Goal: Transaction & Acquisition: Purchase product/service

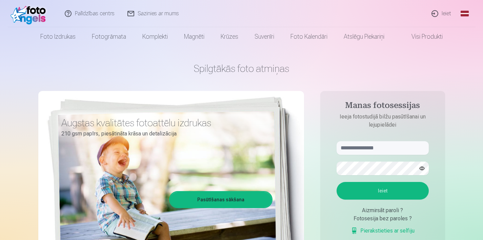
click at [446, 14] on link "Ieiet" at bounding box center [441, 13] width 33 height 27
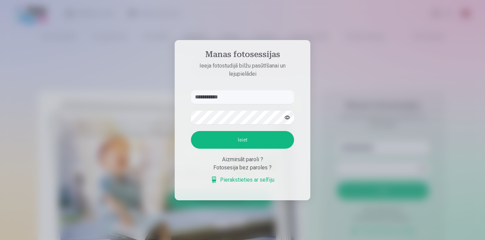
type input "**********"
click at [242, 140] on button "Ieiet" at bounding box center [242, 140] width 103 height 18
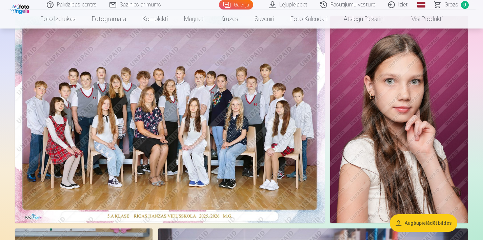
scroll to position [66, 0]
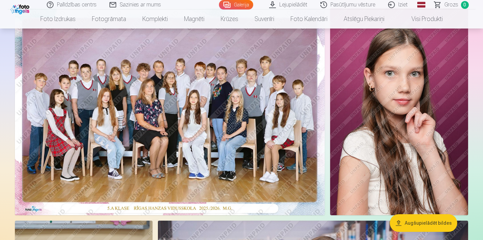
click at [218, 118] on img at bounding box center [170, 111] width 310 height 207
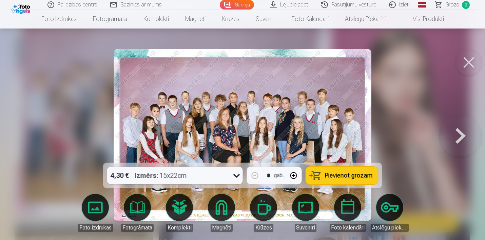
click at [237, 175] on icon at bounding box center [236, 176] width 6 height 4
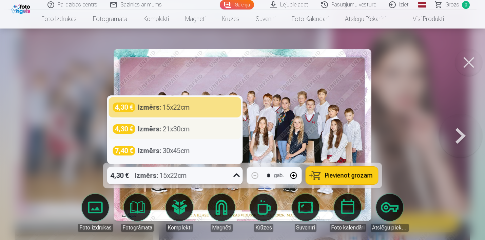
click at [179, 131] on div "Izmērs : 21x30cm" at bounding box center [164, 128] width 52 height 9
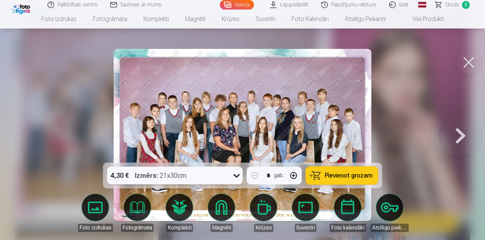
click at [238, 173] on icon at bounding box center [236, 175] width 11 height 11
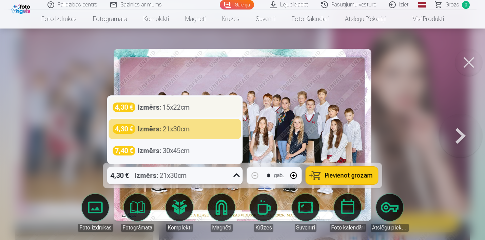
click at [169, 104] on div "Izmērs : 15x22cm" at bounding box center [164, 106] width 52 height 9
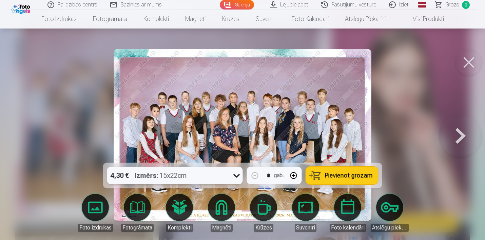
click at [234, 176] on icon at bounding box center [236, 176] width 6 height 4
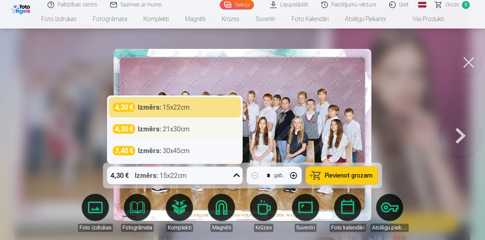
click at [180, 132] on div "Izmērs : 21x30cm" at bounding box center [164, 128] width 52 height 9
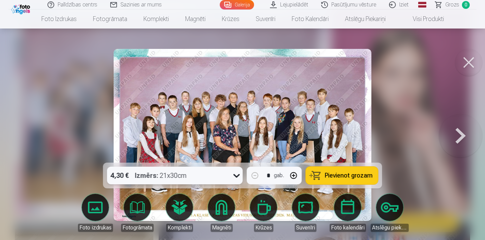
click at [239, 178] on icon at bounding box center [236, 175] width 11 height 11
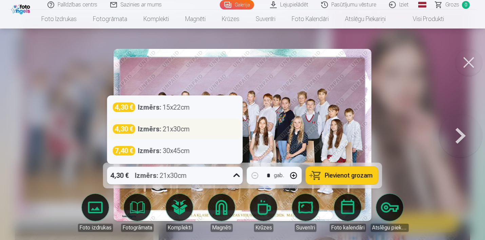
click at [171, 127] on div "Izmērs : 21x30cm" at bounding box center [164, 128] width 52 height 9
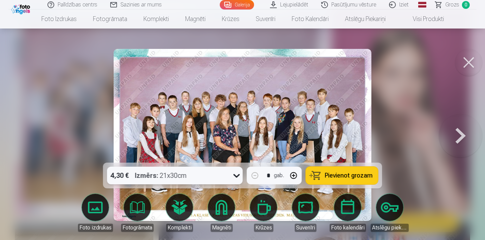
click at [171, 127] on img at bounding box center [242, 135] width 257 height 172
click at [235, 173] on icon at bounding box center [236, 175] width 11 height 11
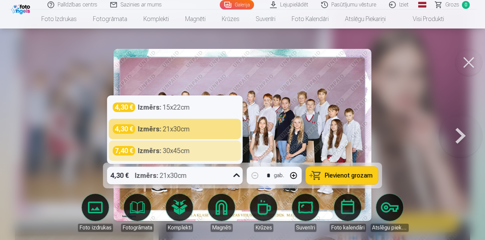
click at [391, 134] on div at bounding box center [242, 120] width 485 height 240
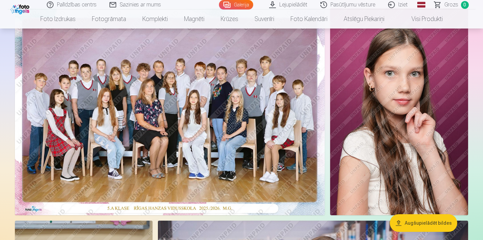
click at [184, 137] on img at bounding box center [170, 111] width 310 height 207
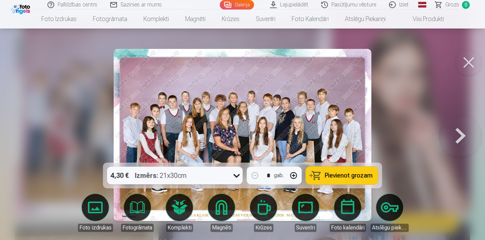
click at [236, 176] on icon at bounding box center [236, 176] width 6 height 4
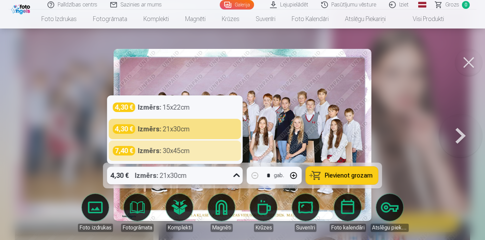
click at [227, 176] on div "4,30 € Izmērs : 21x30cm" at bounding box center [168, 175] width 123 height 18
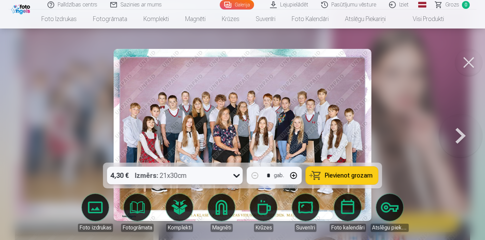
click at [239, 173] on icon at bounding box center [236, 175] width 11 height 11
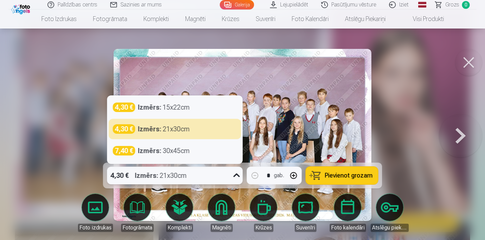
click at [239, 173] on icon at bounding box center [236, 175] width 11 height 11
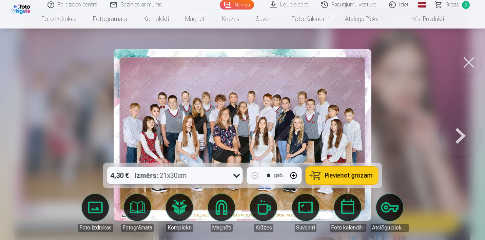
click at [341, 173] on span "Pievienot grozam" at bounding box center [349, 175] width 48 height 6
click at [472, 63] on button at bounding box center [468, 62] width 27 height 27
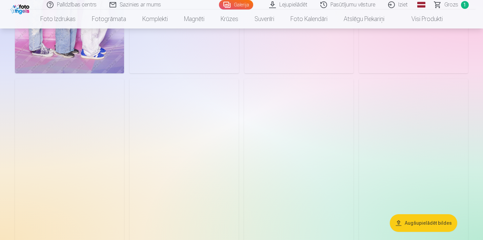
scroll to position [1148, 0]
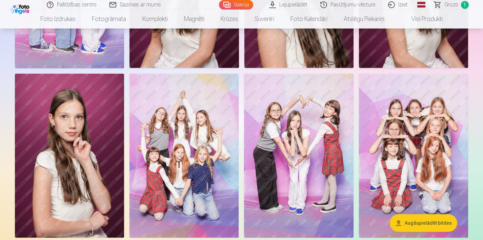
click at [83, 164] on img at bounding box center [69, 156] width 109 height 164
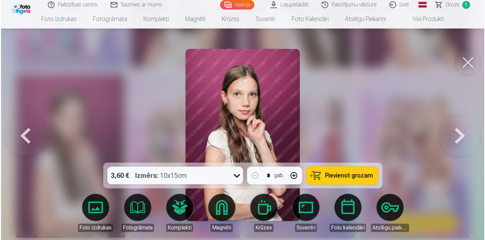
scroll to position [1152, 0]
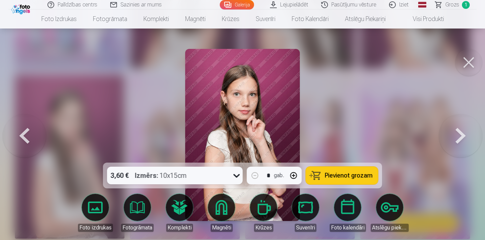
click at [234, 173] on icon at bounding box center [236, 175] width 11 height 11
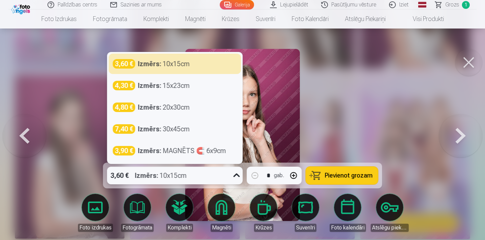
click at [234, 173] on icon at bounding box center [236, 175] width 11 height 11
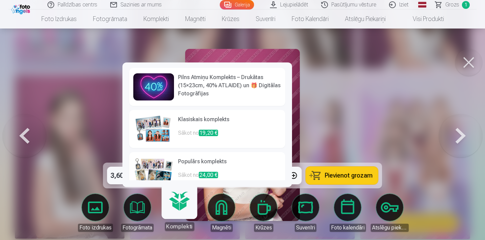
click at [382, 112] on div at bounding box center [242, 120] width 485 height 240
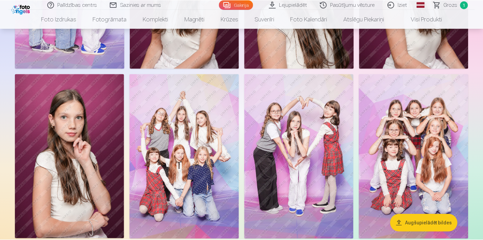
scroll to position [1148, 0]
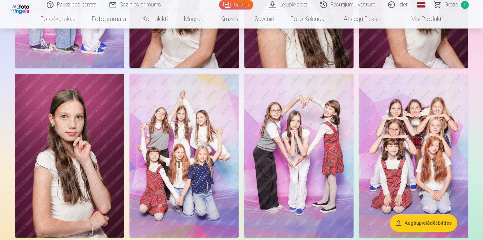
click at [94, 192] on img at bounding box center [69, 156] width 109 height 164
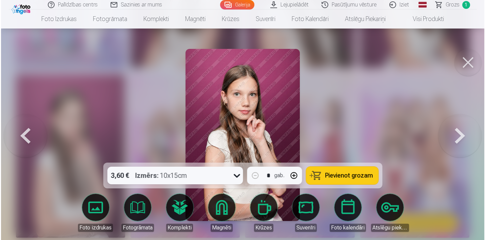
scroll to position [1152, 0]
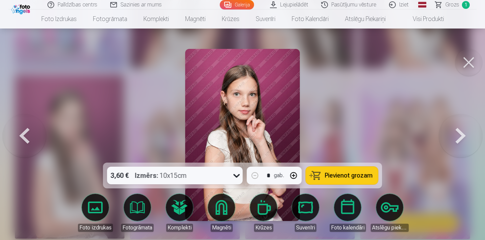
click at [464, 57] on button at bounding box center [468, 62] width 27 height 27
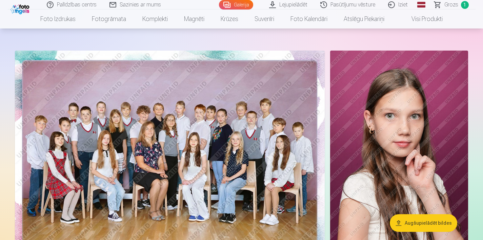
scroll to position [23, 0]
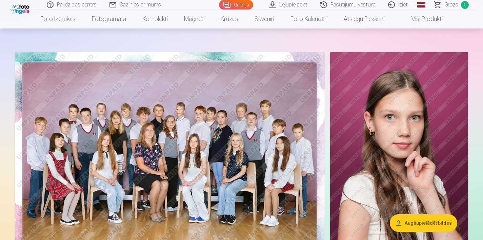
click at [229, 153] on img at bounding box center [170, 155] width 310 height 207
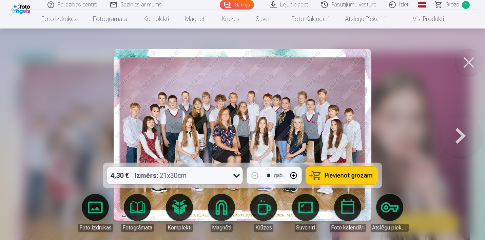
click at [240, 175] on icon at bounding box center [236, 175] width 11 height 11
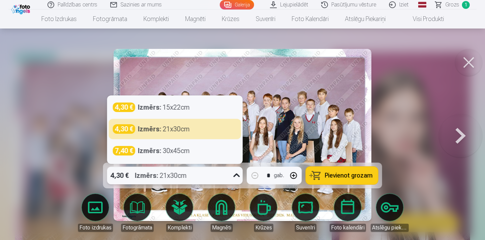
click at [240, 175] on icon at bounding box center [236, 175] width 11 height 11
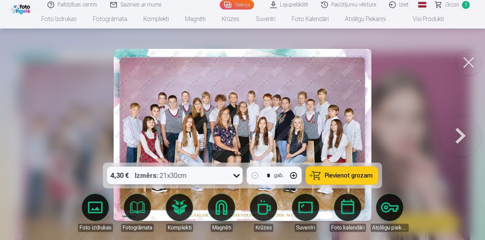
click at [461, 63] on button at bounding box center [468, 62] width 27 height 27
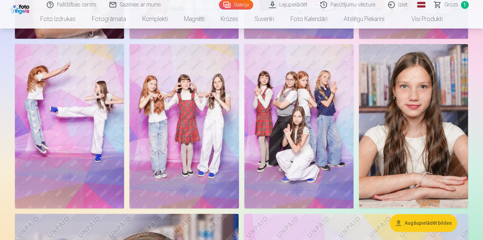
scroll to position [1341, 0]
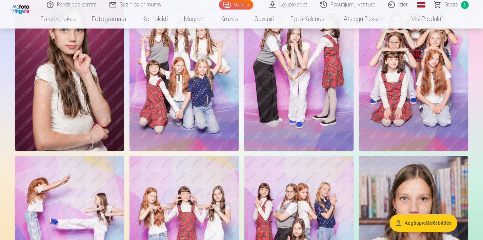
click at [440, 105] on img at bounding box center [413, 69] width 109 height 164
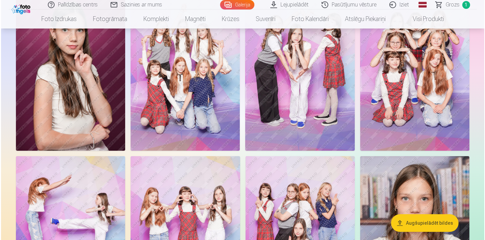
scroll to position [1239, 0]
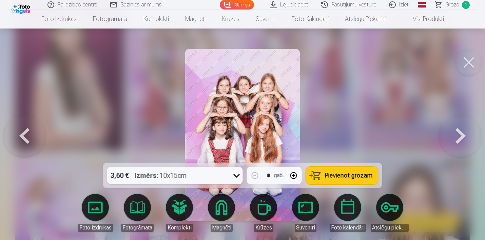
click at [235, 173] on icon at bounding box center [236, 175] width 11 height 11
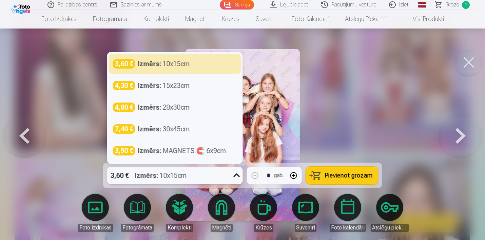
click at [235, 173] on icon at bounding box center [236, 175] width 11 height 11
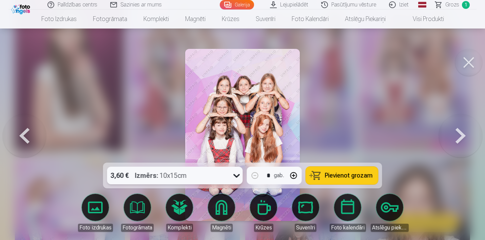
click at [464, 63] on button at bounding box center [468, 62] width 27 height 27
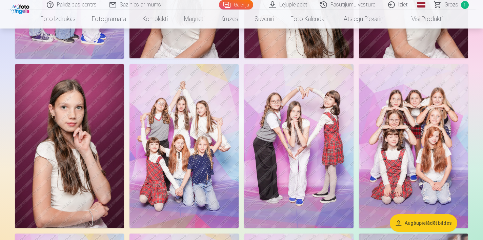
scroll to position [1157, 0]
click at [102, 145] on img at bounding box center [69, 146] width 109 height 164
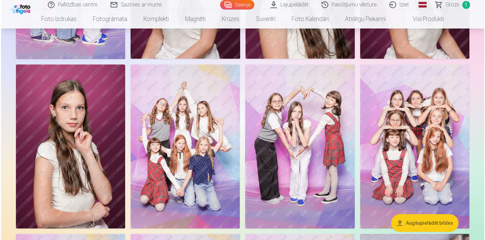
scroll to position [1161, 0]
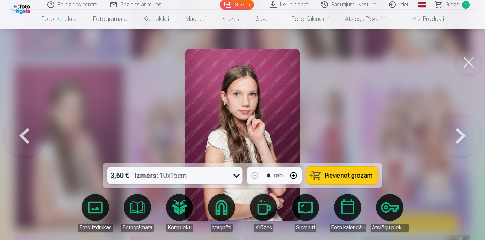
click at [469, 55] on button at bounding box center [468, 62] width 27 height 27
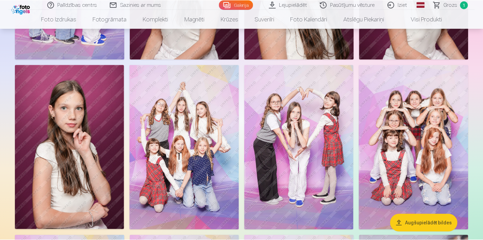
scroll to position [1157, 0]
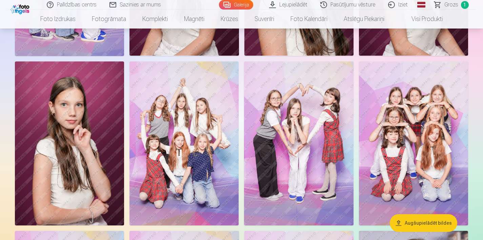
click at [202, 148] on img at bounding box center [183, 143] width 109 height 164
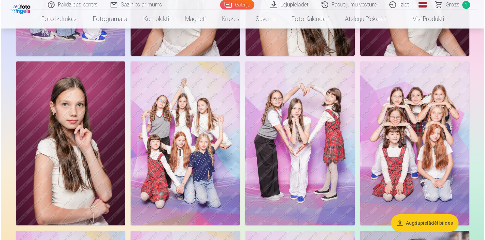
scroll to position [1164, 0]
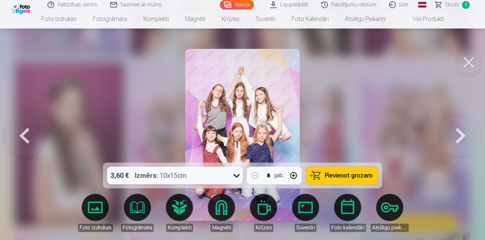
click at [466, 53] on button at bounding box center [468, 62] width 27 height 27
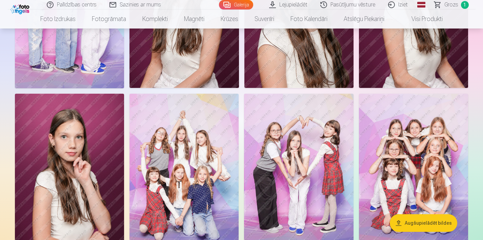
scroll to position [1138, 0]
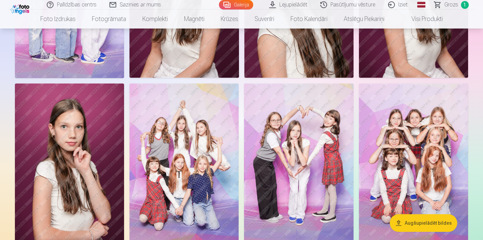
click at [419, 141] on img at bounding box center [413, 165] width 109 height 164
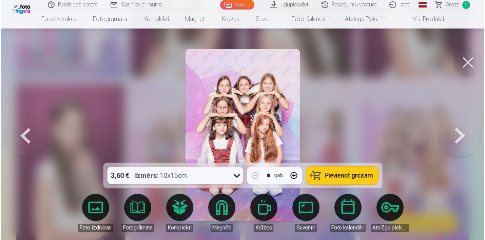
scroll to position [1142, 0]
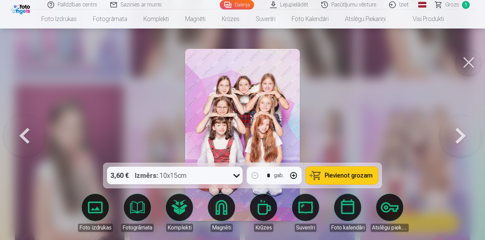
click at [470, 56] on button at bounding box center [468, 62] width 27 height 27
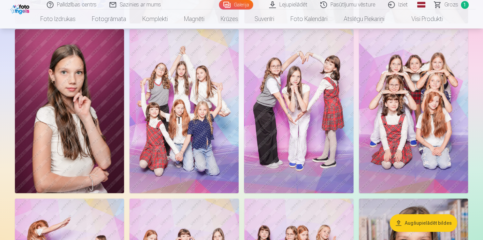
scroll to position [1193, 0]
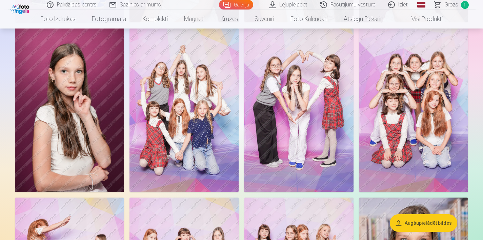
click at [427, 96] on img at bounding box center [413, 110] width 109 height 164
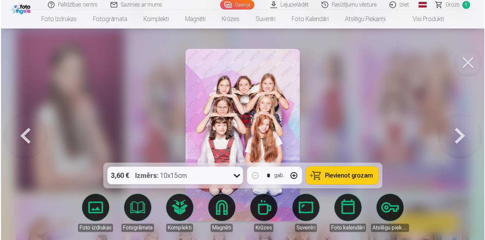
scroll to position [1197, 0]
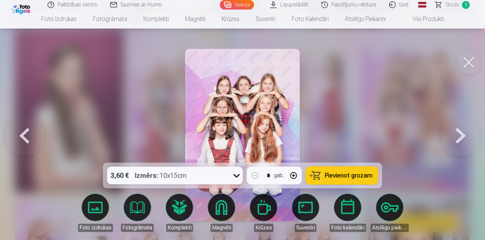
click at [230, 173] on div "3,60 € Izmērs : 10x15cm" at bounding box center [168, 175] width 123 height 18
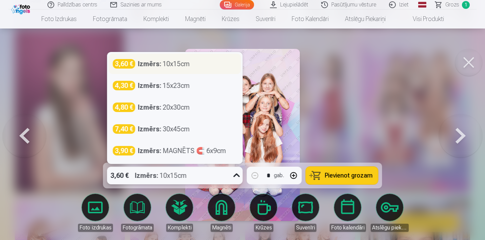
click at [186, 60] on div "Izmērs : 10x15cm" at bounding box center [164, 63] width 52 height 9
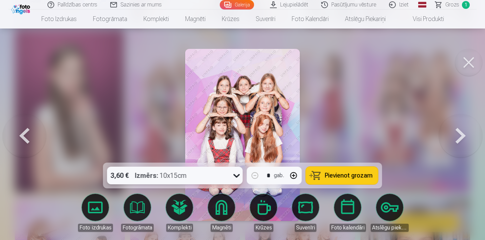
click at [238, 171] on icon at bounding box center [236, 175] width 11 height 11
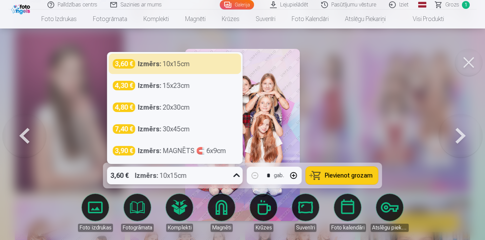
click at [238, 171] on icon at bounding box center [236, 175] width 11 height 11
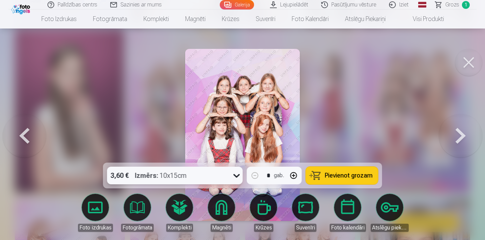
click at [336, 177] on span "Pievienot grozam" at bounding box center [349, 175] width 48 height 6
click at [471, 65] on button at bounding box center [468, 62] width 27 height 27
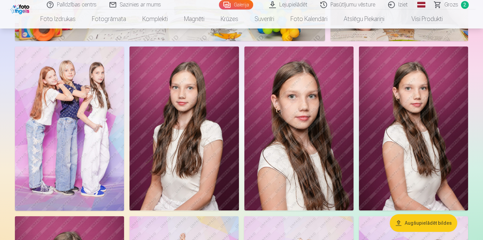
scroll to position [1011, 0]
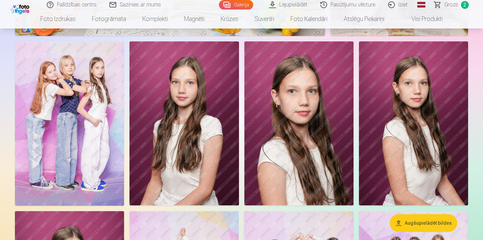
click at [296, 129] on img at bounding box center [298, 123] width 109 height 164
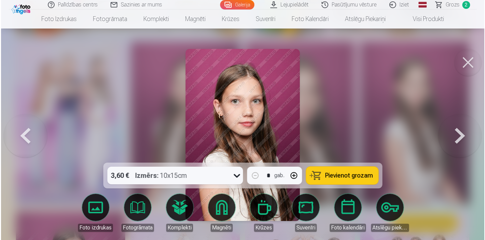
scroll to position [1014, 0]
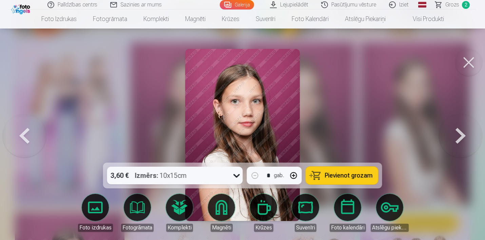
click at [471, 64] on button at bounding box center [468, 62] width 27 height 27
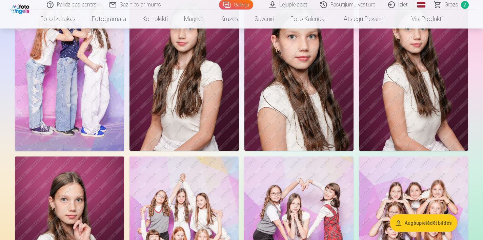
scroll to position [1075, 0]
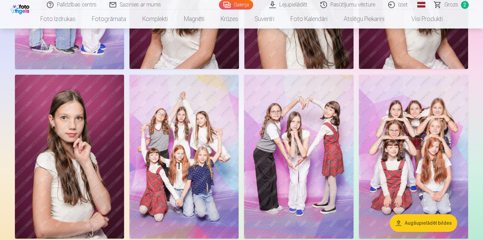
click at [96, 176] on img at bounding box center [69, 157] width 109 height 164
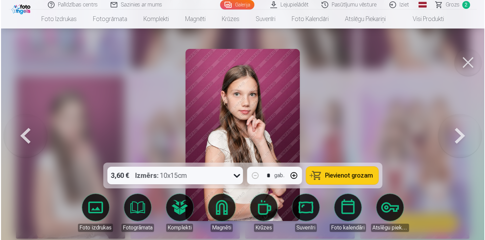
scroll to position [1151, 0]
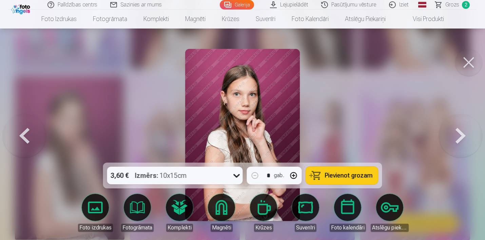
click at [460, 57] on button at bounding box center [468, 62] width 27 height 27
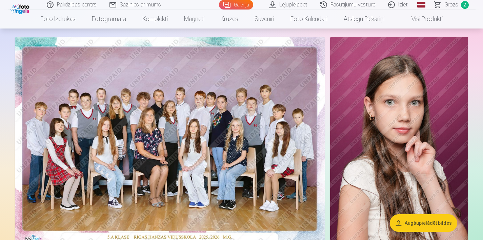
scroll to position [64, 0]
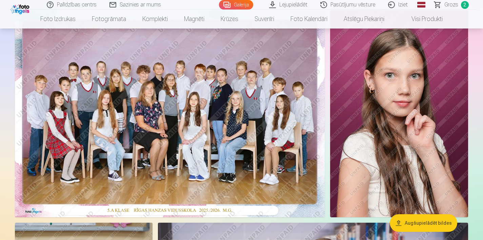
click at [426, 115] on img at bounding box center [399, 113] width 138 height 207
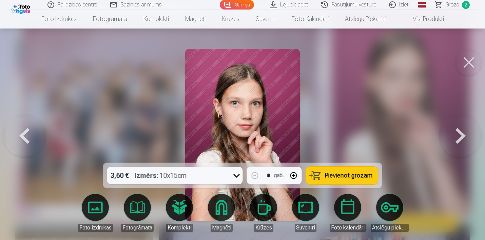
click at [471, 68] on button at bounding box center [468, 62] width 27 height 27
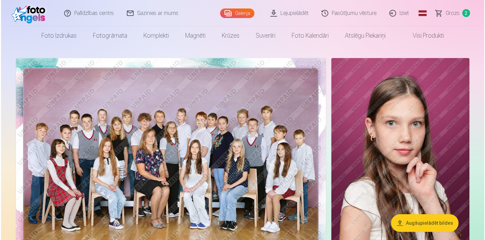
scroll to position [18, 0]
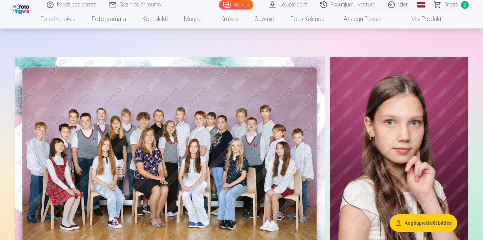
click at [423, 158] on img at bounding box center [399, 160] width 138 height 207
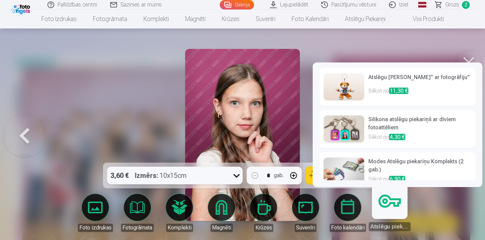
scroll to position [11, 0]
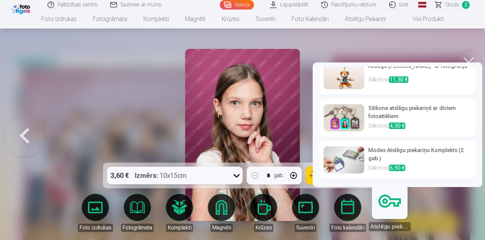
click at [413, 123] on p "Sākot no 4,30 €" at bounding box center [419, 126] width 103 height 9
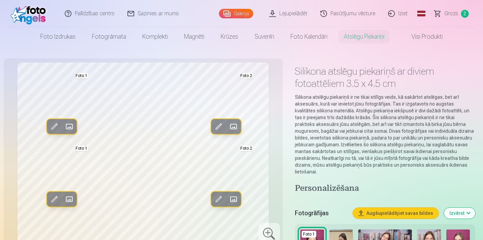
click at [458, 9] on link "Grozs 2" at bounding box center [451, 13] width 47 height 27
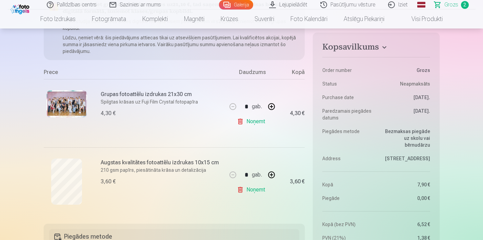
scroll to position [94, 0]
click at [252, 108] on div "gab." at bounding box center [257, 107] width 10 height 16
click at [62, 107] on img at bounding box center [66, 104] width 41 height 27
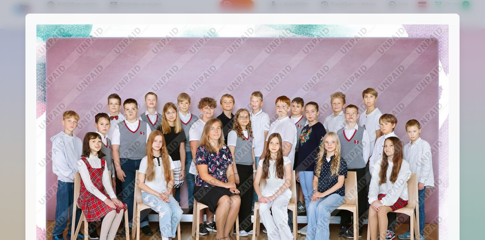
click at [482, 74] on div at bounding box center [242, 120] width 485 height 240
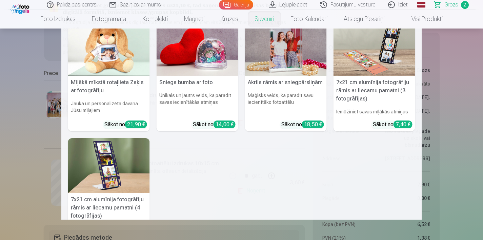
scroll to position [0, 0]
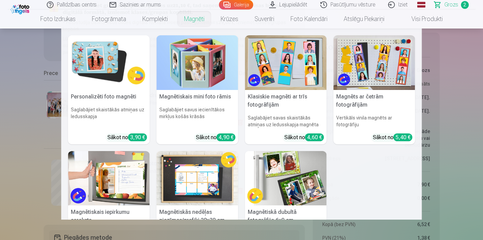
click at [198, 15] on link "Magnēti" at bounding box center [194, 18] width 37 height 19
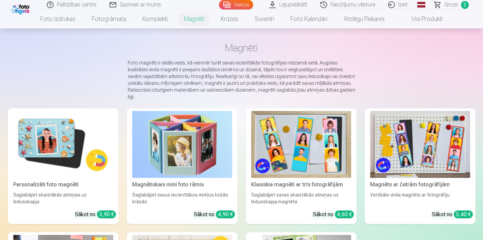
scroll to position [13, 0]
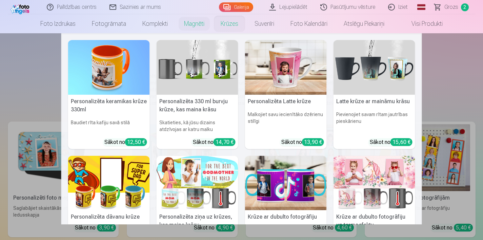
click at [235, 24] on link "Krūzes" at bounding box center [229, 23] width 34 height 19
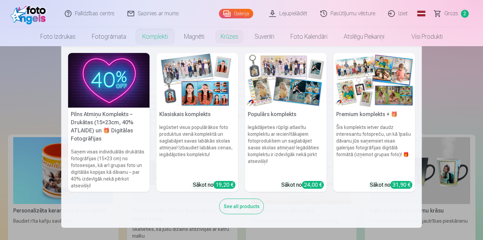
click at [158, 31] on link "Komplekti" at bounding box center [155, 36] width 42 height 19
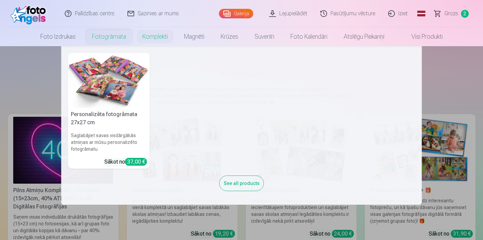
click at [113, 34] on link "Fotogrāmata" at bounding box center [109, 36] width 50 height 19
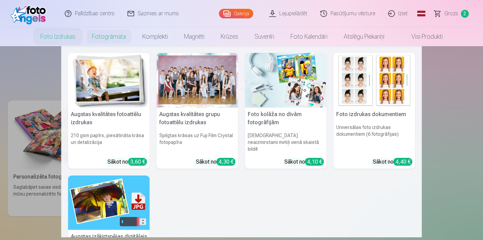
click at [64, 34] on link "Foto izdrukas" at bounding box center [57, 36] width 51 height 19
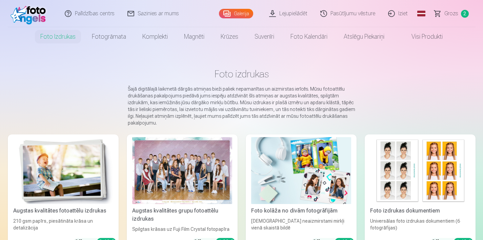
click at [36, 15] on img at bounding box center [30, 14] width 39 height 22
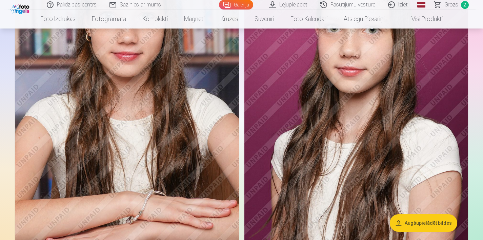
scroll to position [574, 0]
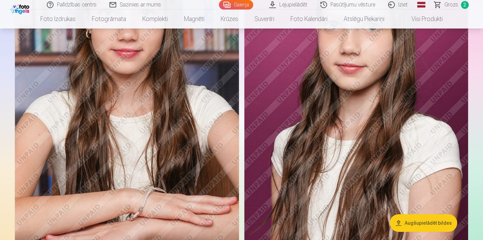
click at [456, 6] on span "Grozs" at bounding box center [451, 5] width 14 height 8
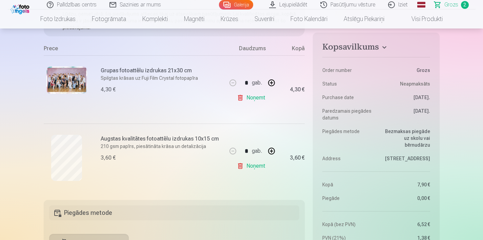
scroll to position [118, 0]
click at [24, 13] on img at bounding box center [21, 9] width 21 height 12
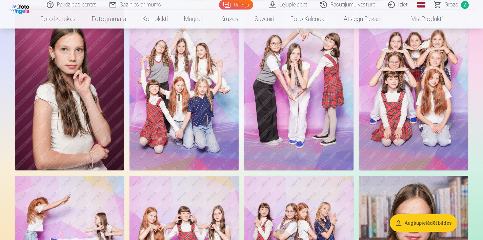
scroll to position [1215, 0]
click at [82, 83] on img at bounding box center [69, 89] width 109 height 164
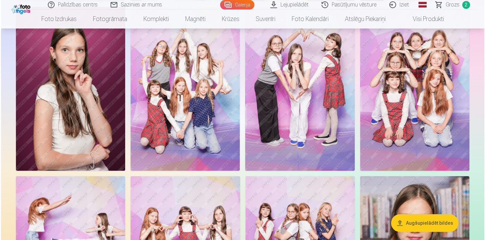
scroll to position [1218, 0]
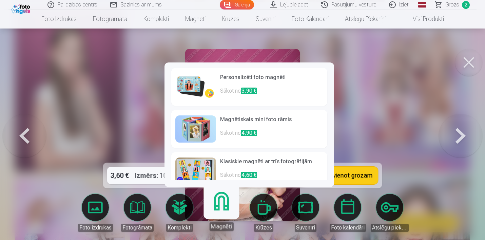
click at [226, 206] on link "Magnēti" at bounding box center [221, 210] width 42 height 42
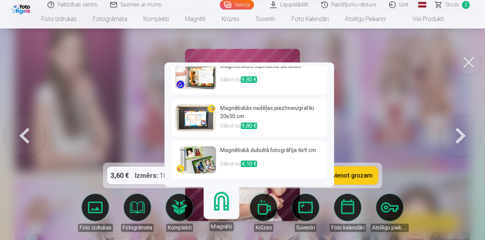
scroll to position [0, 0]
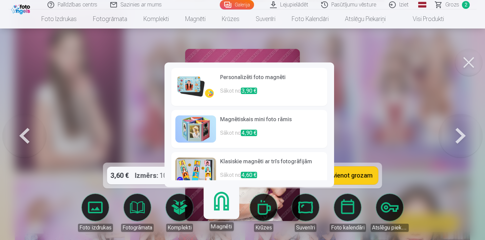
click at [223, 91] on p "Sākot no 3,90 €" at bounding box center [271, 94] width 103 height 14
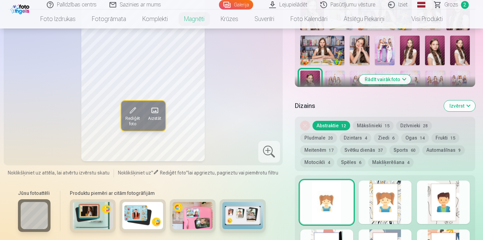
scroll to position [253, 0]
click at [433, 202] on div at bounding box center [443, 202] width 53 height 43
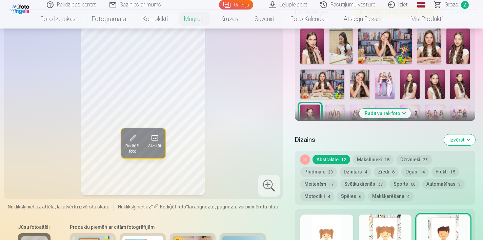
scroll to position [221, 0]
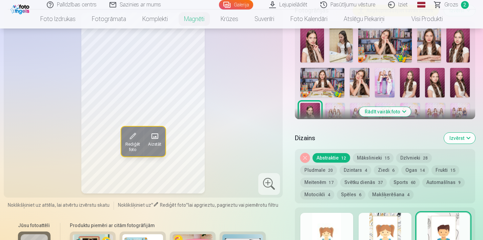
click at [374, 154] on button "Mākslinieki 15" at bounding box center [373, 157] width 41 height 9
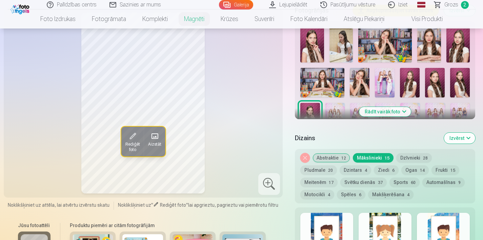
click at [374, 154] on button "Mākslinieki 15" at bounding box center [373, 157] width 41 height 9
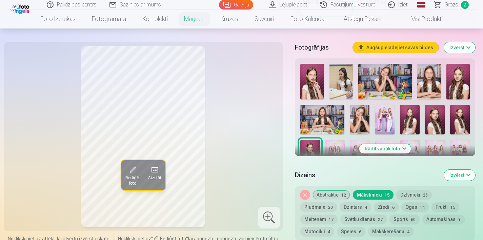
scroll to position [181, 0]
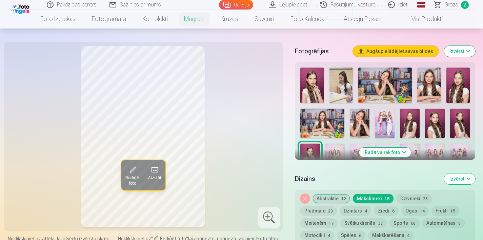
click at [339, 208] on button "Dzintars 4" at bounding box center [355, 210] width 32 height 9
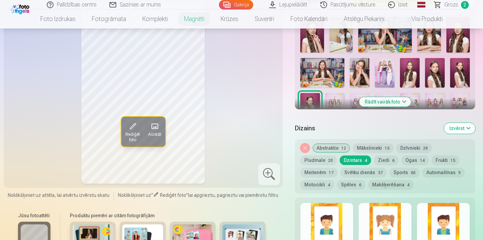
scroll to position [232, 0]
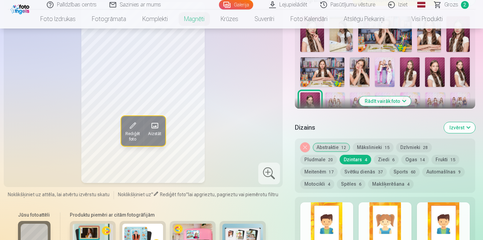
click at [334, 143] on button "Abstraktie 12" at bounding box center [331, 146] width 38 height 9
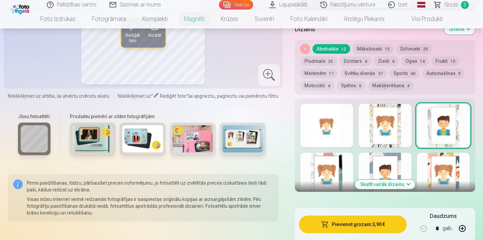
scroll to position [338, 0]
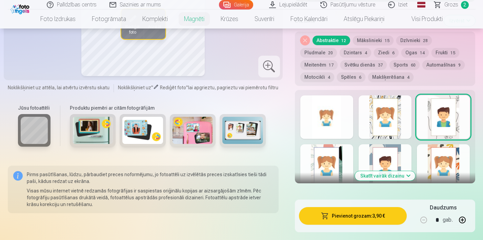
click at [395, 114] on div at bounding box center [384, 116] width 53 height 43
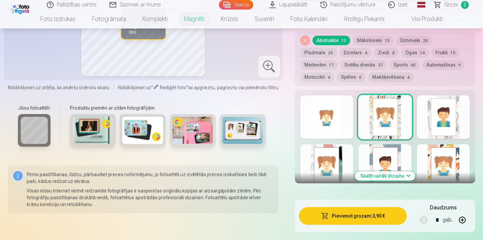
click at [408, 177] on button "Skatīt vairāk dizainu" at bounding box center [385, 175] width 60 height 9
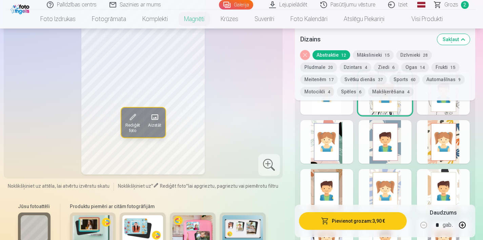
scroll to position [357, 0]
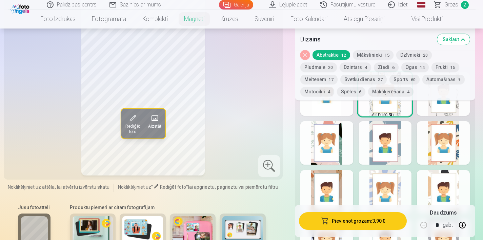
click at [238, 80] on div "Rediģēt foto Aizstāt" at bounding box center [143, 85] width 271 height 181
click at [301, 55] on button "Noņemiet dizainu" at bounding box center [304, 54] width 9 height 9
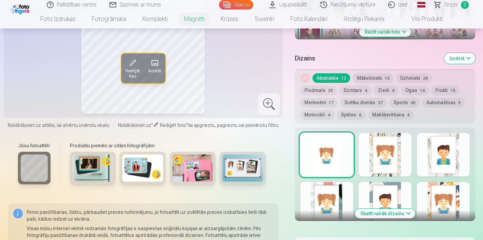
scroll to position [302, 0]
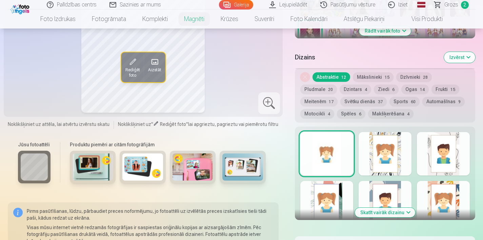
click at [408, 211] on button "Skatīt vairāk dizainu" at bounding box center [385, 211] width 60 height 9
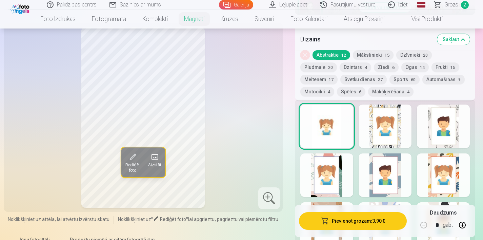
scroll to position [386, 0]
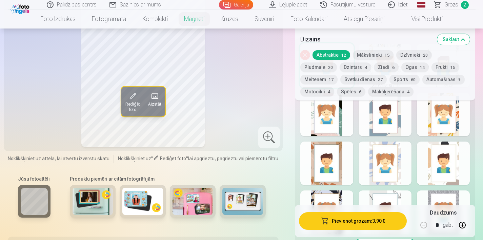
click at [414, 56] on button "Dzīvnieki 28" at bounding box center [414, 54] width 36 height 9
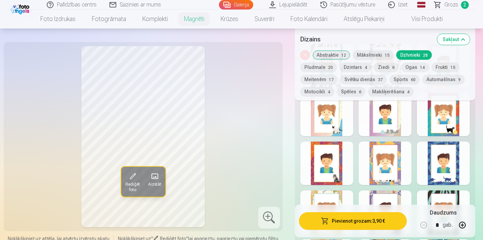
click at [339, 70] on button "Dzintars 4" at bounding box center [355, 66] width 32 height 9
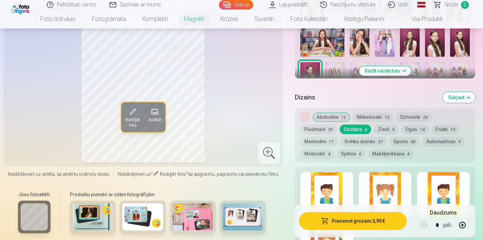
scroll to position [261, 0]
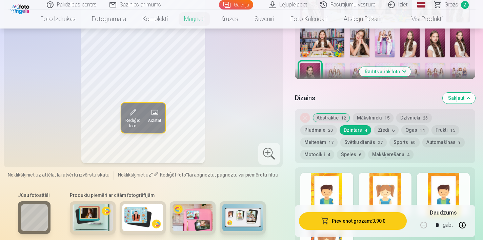
click at [374, 125] on button "Ziedi 6" at bounding box center [386, 129] width 25 height 9
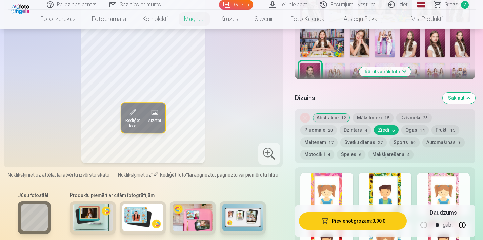
scroll to position [290, 0]
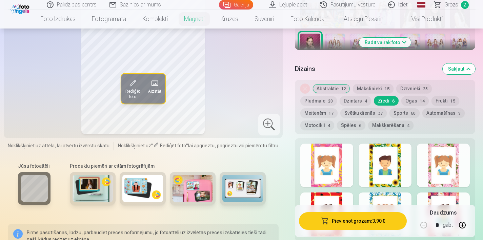
click at [368, 125] on button "Makšķerēšana 4" at bounding box center [390, 124] width 45 height 9
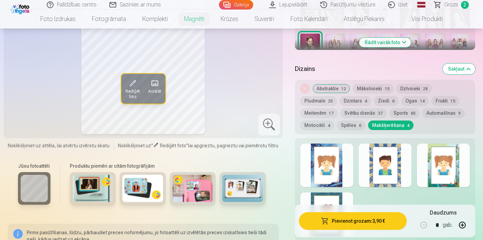
click at [337, 122] on button "Spēles 6" at bounding box center [351, 124] width 28 height 9
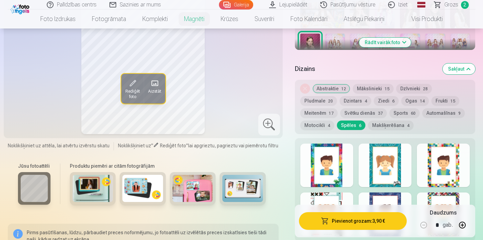
click at [337, 108] on button "Meitenēm 17" at bounding box center [318, 112] width 37 height 9
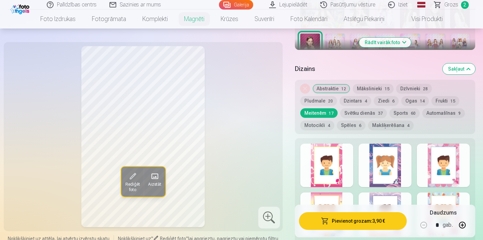
click at [389, 110] on button "Sports 60" at bounding box center [404, 112] width 30 height 9
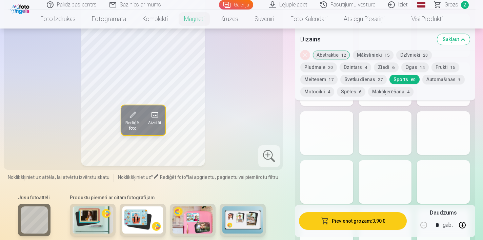
scroll to position [1147, 0]
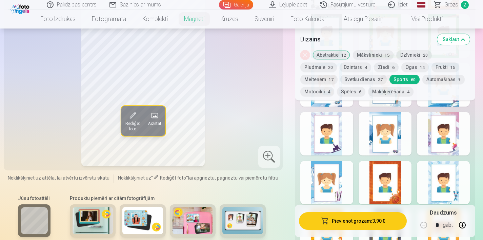
click at [447, 188] on div at bounding box center [443, 182] width 53 height 43
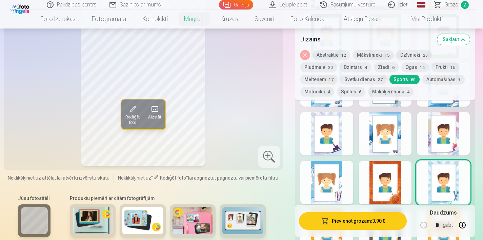
click at [336, 190] on div at bounding box center [326, 182] width 53 height 43
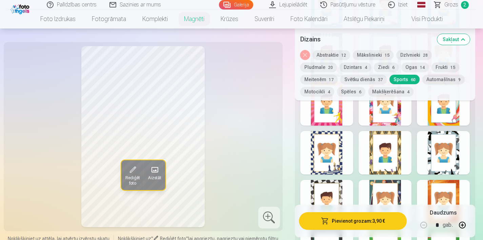
scroll to position [906, 0]
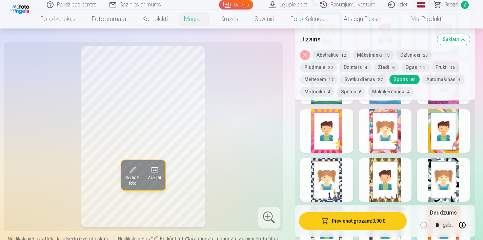
click at [337, 75] on button "Meitenēm 17" at bounding box center [318, 79] width 37 height 9
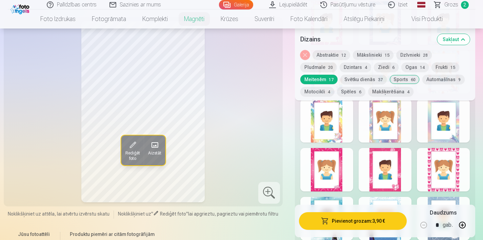
scroll to position [422, 0]
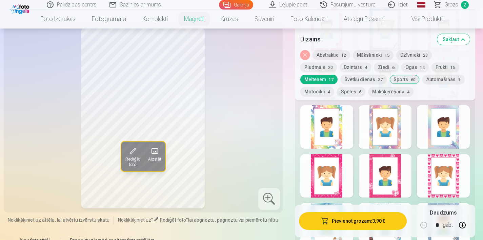
click at [401, 121] on div at bounding box center [384, 126] width 53 height 43
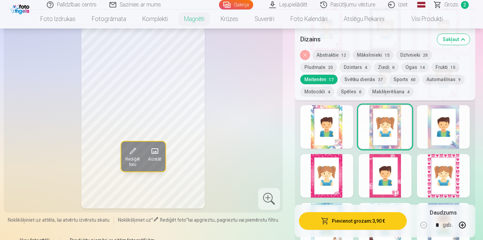
click at [338, 124] on div at bounding box center [326, 126] width 53 height 43
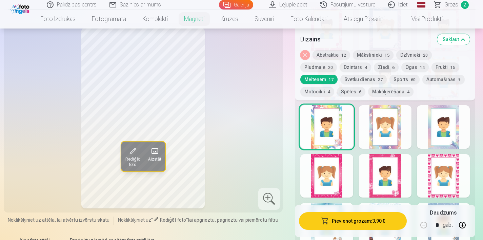
click at [335, 169] on div at bounding box center [326, 175] width 53 height 43
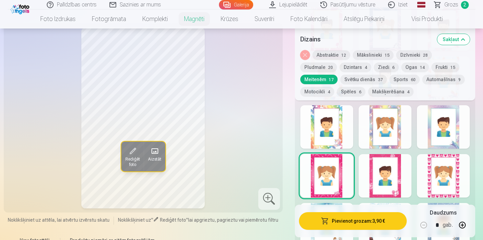
click at [364, 171] on div at bounding box center [384, 175] width 53 height 43
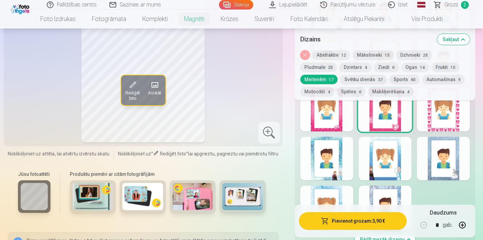
scroll to position [486, 0]
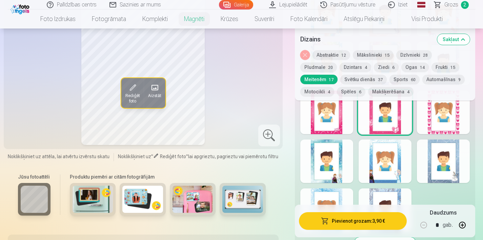
click at [336, 171] on div at bounding box center [326, 160] width 53 height 43
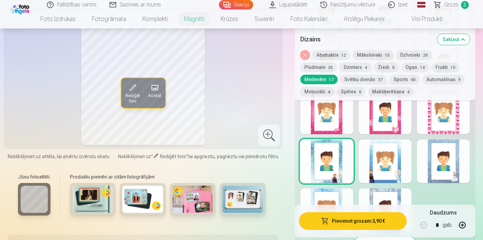
click at [393, 158] on div at bounding box center [384, 160] width 53 height 43
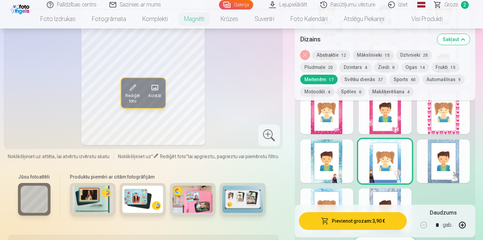
click at [457, 148] on div at bounding box center [443, 160] width 53 height 43
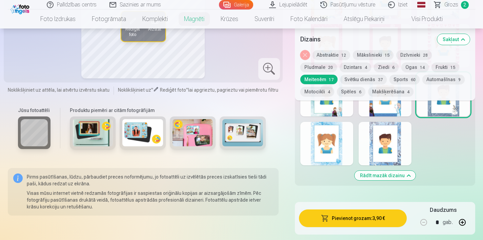
scroll to position [543, 0]
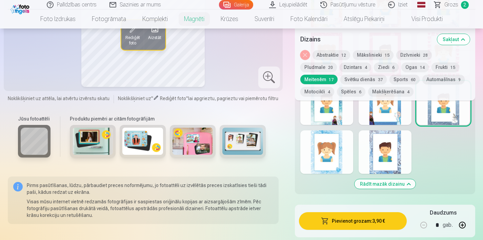
click at [391, 165] on div at bounding box center [384, 151] width 53 height 43
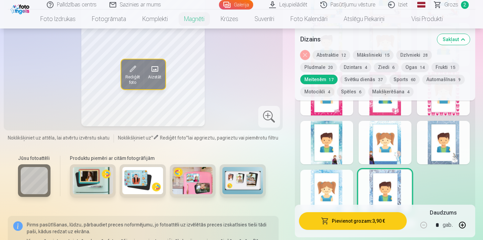
scroll to position [503, 0]
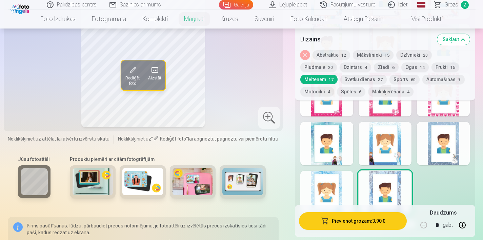
click at [342, 187] on div at bounding box center [326, 191] width 53 height 43
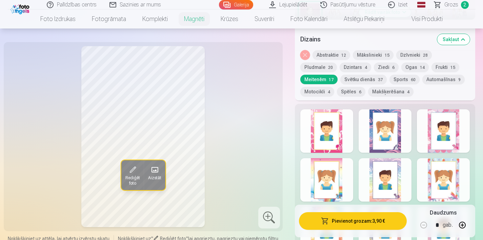
scroll to position [320, 0]
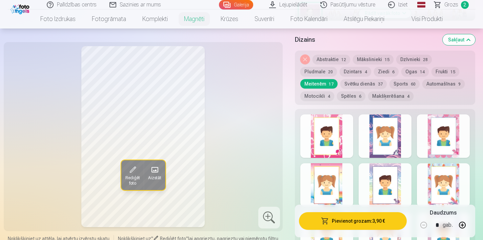
click at [382, 138] on div at bounding box center [384, 135] width 53 height 43
click at [329, 131] on div at bounding box center [326, 135] width 53 height 43
click at [445, 141] on div at bounding box center [443, 135] width 53 height 43
click at [459, 197] on div at bounding box center [443, 184] width 53 height 43
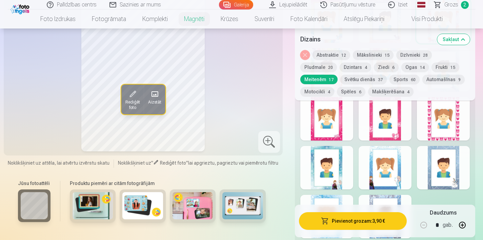
scroll to position [483, 0]
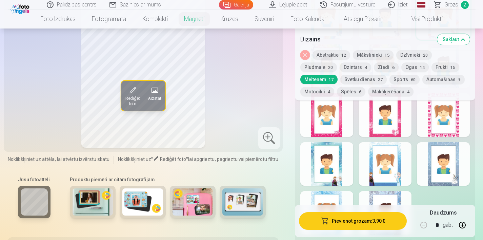
click at [322, 164] on div at bounding box center [326, 163] width 53 height 43
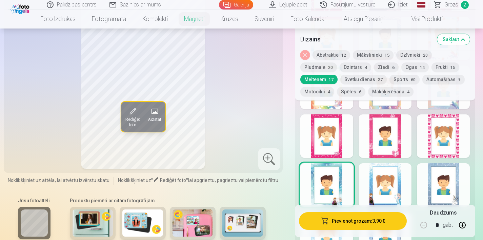
scroll to position [426, 0]
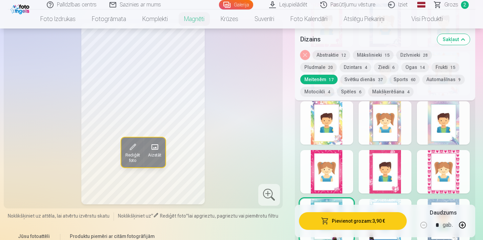
click at [333, 170] on div at bounding box center [326, 171] width 53 height 43
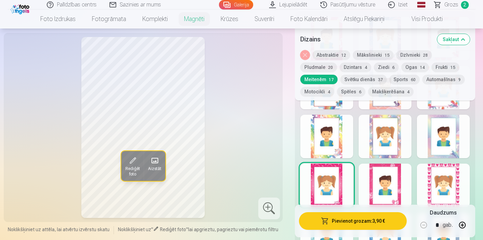
scroll to position [411, 0]
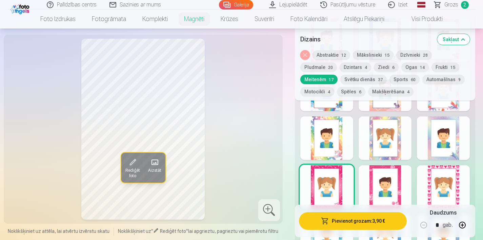
click at [324, 73] on div "Noņemiet dizainu Abstraktie 12 Mākslinieki 15 Dzīvnieki 28 Pludmale 20 Dzintars…" at bounding box center [385, 75] width 181 height 50
click at [340, 80] on button "Svētku dienās 37" at bounding box center [363, 79] width 46 height 9
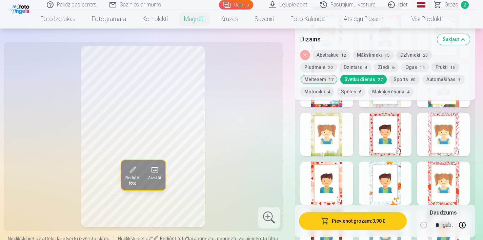
scroll to position [611, 0]
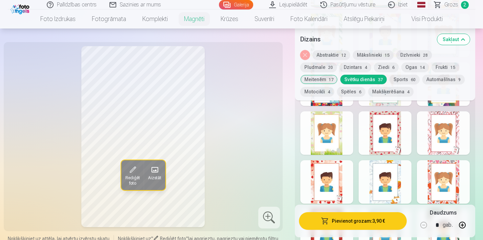
click at [336, 171] on div at bounding box center [326, 181] width 53 height 43
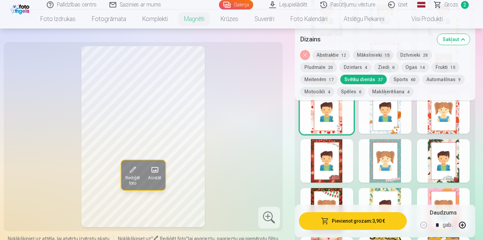
scroll to position [683, 0]
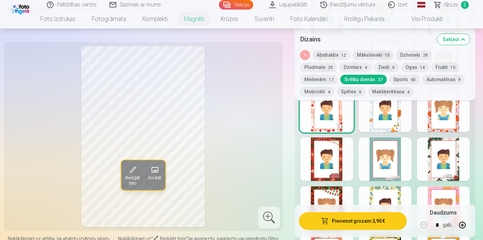
click at [336, 169] on div at bounding box center [326, 158] width 53 height 43
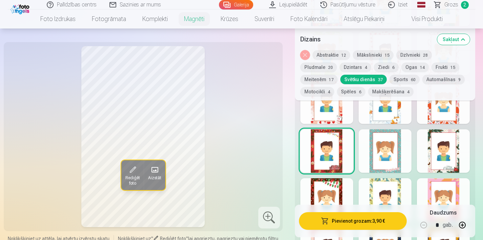
scroll to position [693, 0]
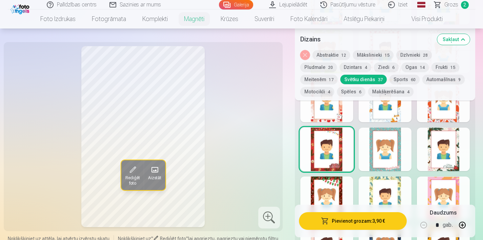
click at [328, 184] on div at bounding box center [326, 197] width 53 height 43
click at [338, 137] on div at bounding box center [326, 148] width 53 height 43
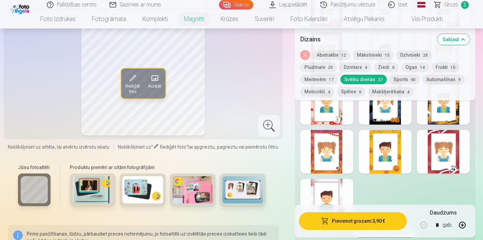
scroll to position [838, 0]
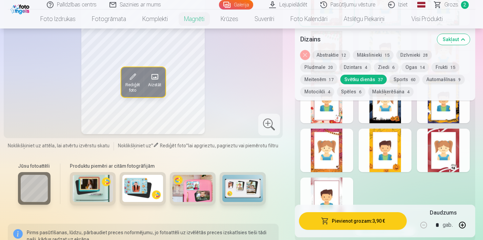
click at [335, 148] on div at bounding box center [326, 149] width 53 height 43
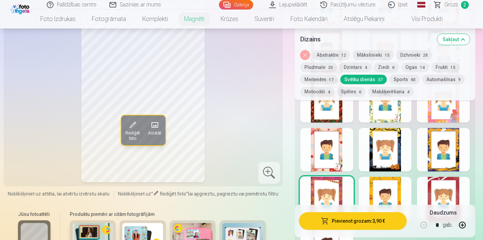
scroll to position [786, 0]
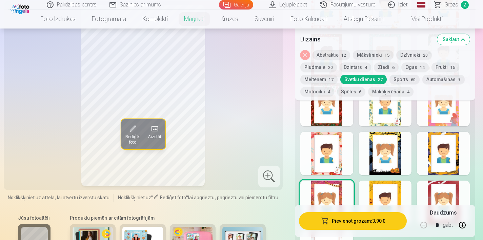
click at [400, 149] on div at bounding box center [384, 152] width 53 height 43
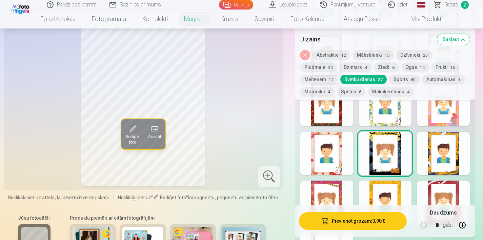
click at [348, 155] on div at bounding box center [326, 152] width 53 height 43
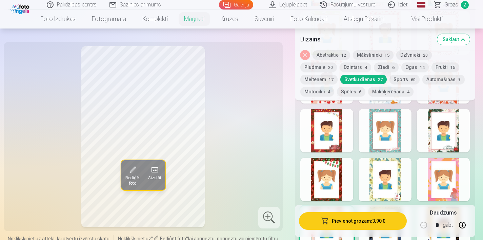
scroll to position [707, 0]
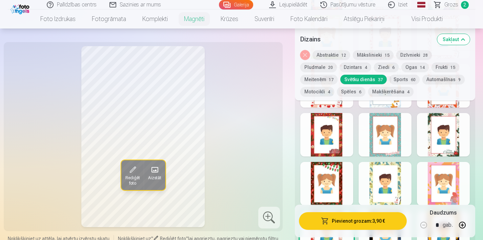
click at [334, 175] on div at bounding box center [326, 183] width 53 height 43
click at [328, 124] on div at bounding box center [326, 134] width 53 height 43
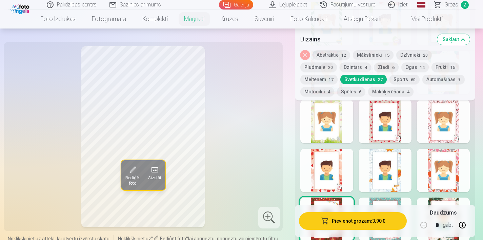
scroll to position [622, 0]
click at [336, 138] on div at bounding box center [326, 121] width 53 height 43
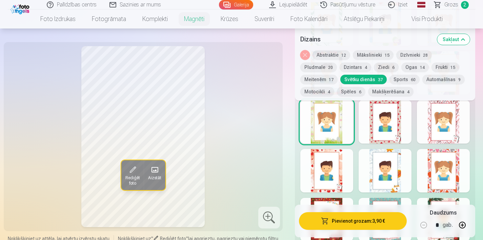
click at [390, 138] on div at bounding box center [384, 121] width 53 height 43
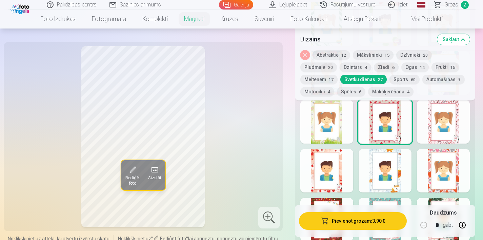
click at [446, 137] on div at bounding box center [443, 121] width 53 height 43
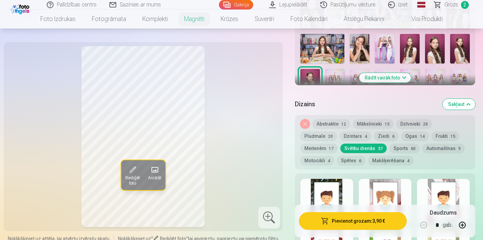
scroll to position [271, 0]
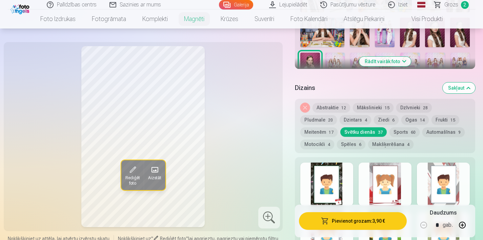
click at [334, 139] on button "Motocikli 4" at bounding box center [317, 143] width 34 height 9
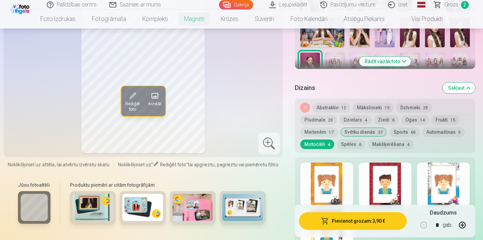
click at [333, 130] on span "17" at bounding box center [331, 132] width 5 height 5
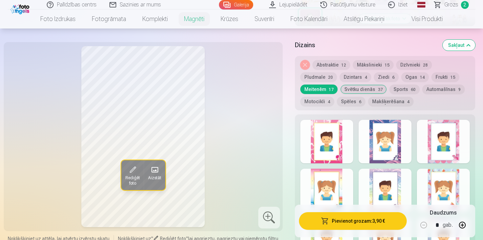
scroll to position [315, 0]
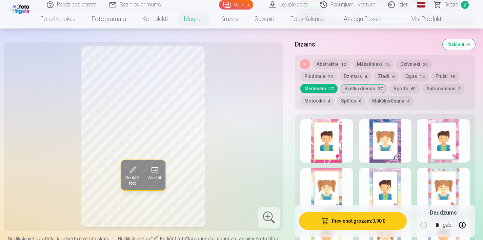
click at [337, 71] on button "Pludmale 20" at bounding box center [318, 75] width 37 height 9
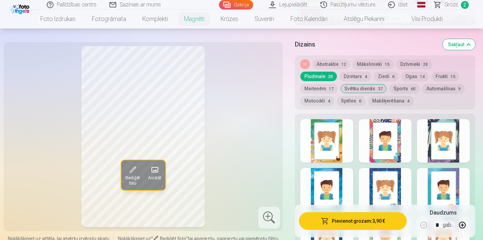
click at [377, 150] on div at bounding box center [384, 140] width 53 height 43
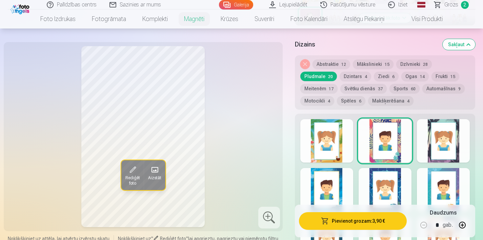
click at [333, 149] on div at bounding box center [326, 140] width 53 height 43
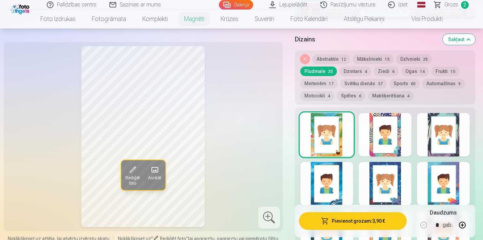
scroll to position [307, 0]
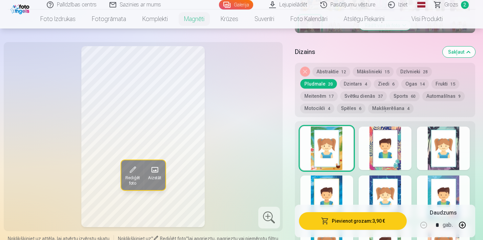
click at [374, 83] on button "Ziedi 6" at bounding box center [386, 83] width 25 height 9
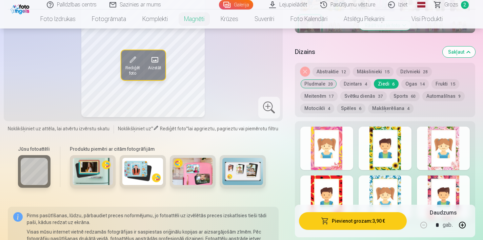
click at [329, 155] on div at bounding box center [326, 147] width 53 height 43
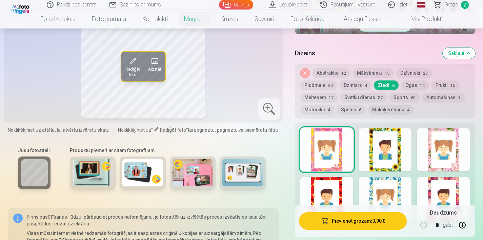
scroll to position [309, 0]
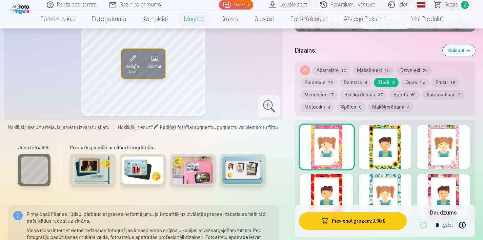
click at [467, 146] on div at bounding box center [443, 146] width 53 height 43
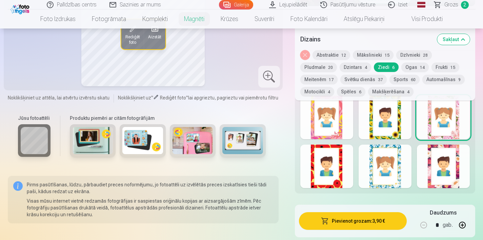
scroll to position [332, 0]
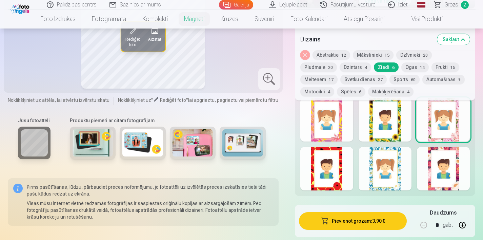
click at [342, 162] on div at bounding box center [326, 168] width 53 height 43
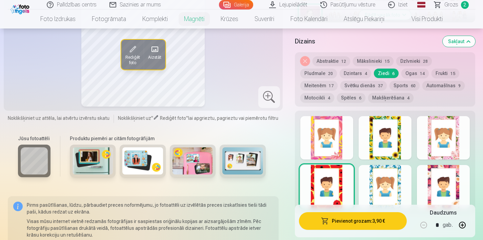
scroll to position [317, 0]
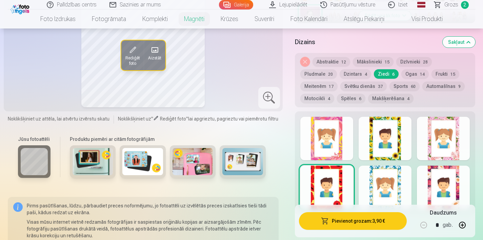
click at [401, 76] on button "Ogas 14" at bounding box center [414, 73] width 27 height 9
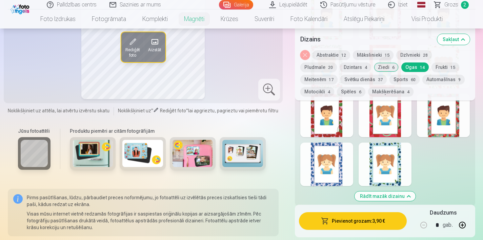
scroll to position [486, 0]
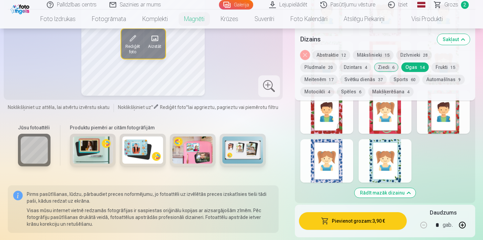
click at [332, 116] on div at bounding box center [326, 111] width 53 height 43
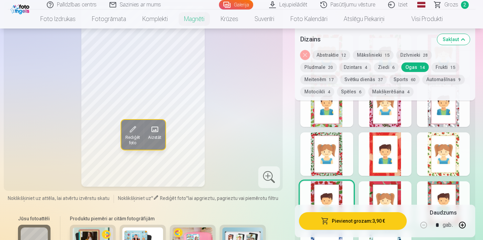
scroll to position [373, 0]
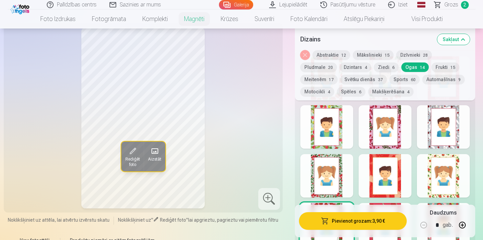
click at [337, 121] on div at bounding box center [326, 126] width 53 height 43
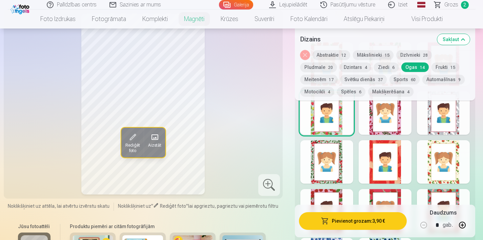
scroll to position [389, 0]
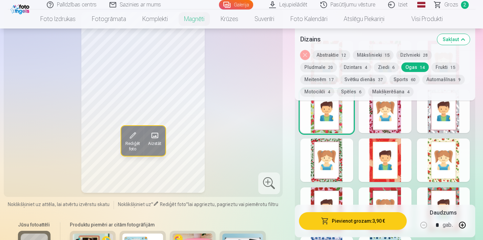
click at [327, 194] on div at bounding box center [326, 208] width 53 height 43
click at [331, 151] on div at bounding box center [326, 159] width 53 height 43
click at [326, 199] on div at bounding box center [326, 208] width 53 height 43
click at [374, 66] on button "Ziedi 6" at bounding box center [386, 66] width 25 height 9
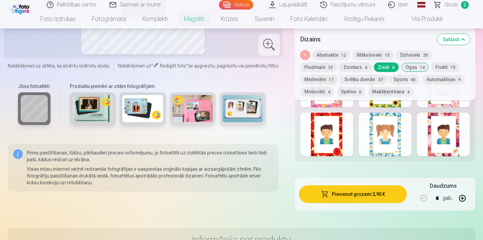
scroll to position [337, 0]
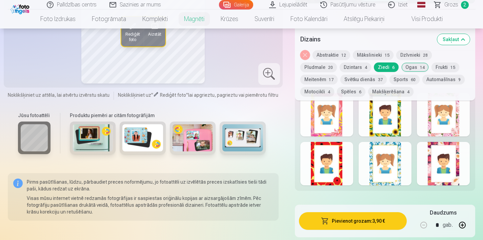
click at [431, 125] on div at bounding box center [443, 114] width 53 height 43
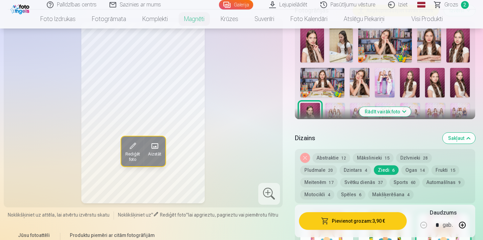
scroll to position [222, 0]
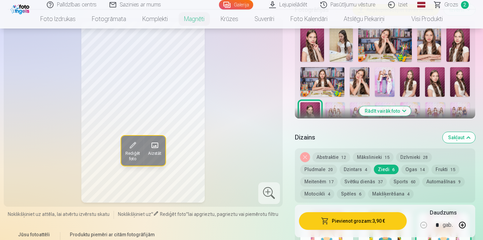
click at [337, 177] on button "Meitenēm 17" at bounding box center [318, 181] width 37 height 9
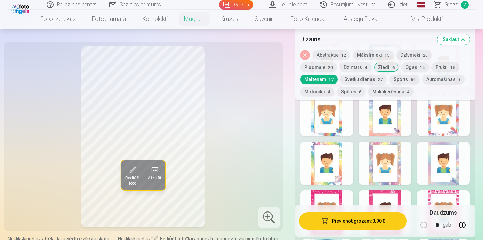
scroll to position [394, 0]
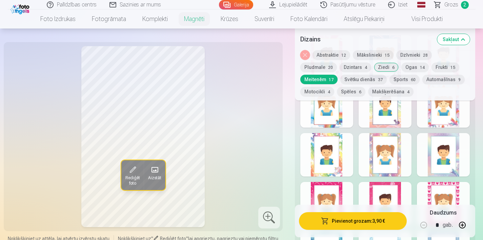
click at [333, 189] on div at bounding box center [326, 203] width 53 height 43
click at [400, 114] on div at bounding box center [384, 105] width 53 height 43
click at [335, 188] on div at bounding box center [326, 203] width 53 height 43
click at [334, 87] on button "Motocikli 4" at bounding box center [317, 91] width 34 height 9
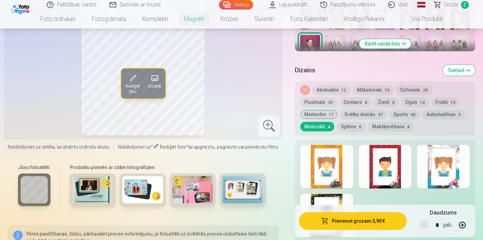
scroll to position [293, 0]
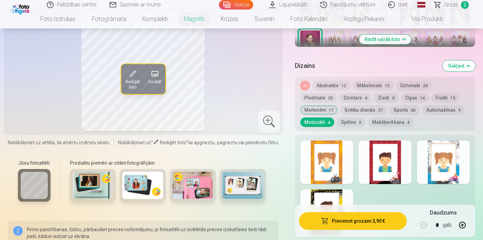
click at [380, 176] on div at bounding box center [384, 161] width 53 height 43
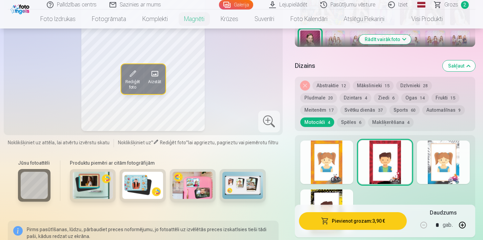
click at [352, 173] on div at bounding box center [326, 161] width 53 height 43
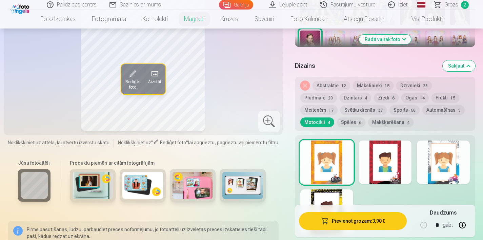
click at [337, 194] on div at bounding box center [326, 210] width 53 height 43
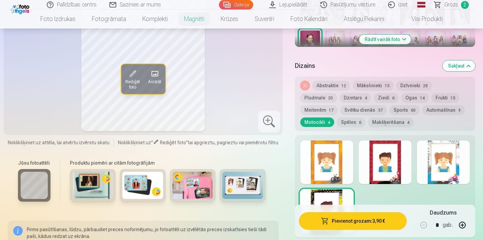
click at [443, 154] on div at bounding box center [443, 161] width 53 height 43
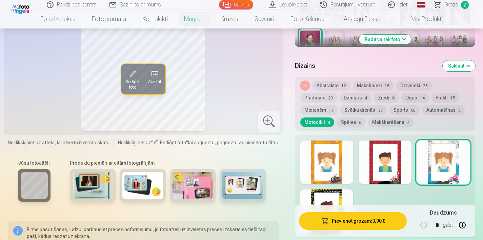
click at [368, 166] on div at bounding box center [384, 161] width 53 height 43
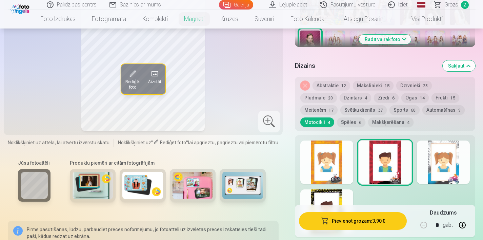
click at [422, 109] on button "Automašīnas 9" at bounding box center [443, 109] width 42 height 9
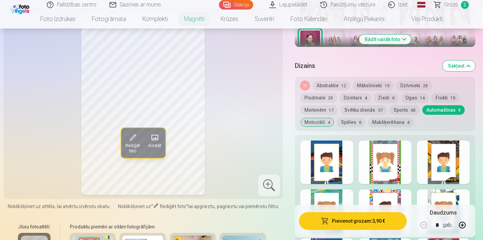
click at [382, 156] on div at bounding box center [384, 161] width 53 height 43
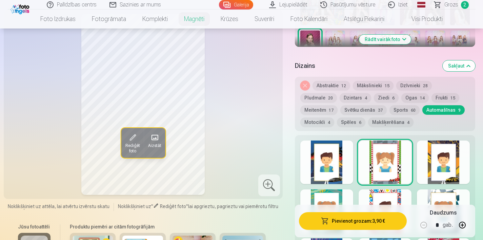
click at [439, 161] on div at bounding box center [443, 161] width 53 height 43
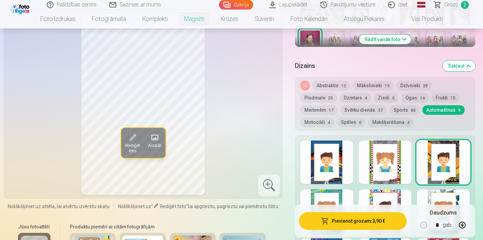
click at [336, 163] on div at bounding box center [326, 161] width 53 height 43
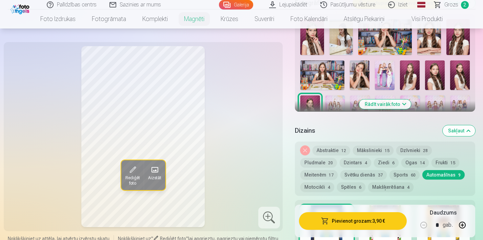
scroll to position [232, 0]
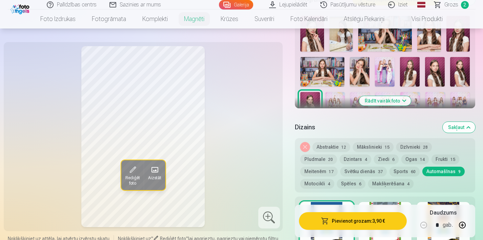
click at [337, 166] on button "Meitenēm 17" at bounding box center [318, 170] width 37 height 9
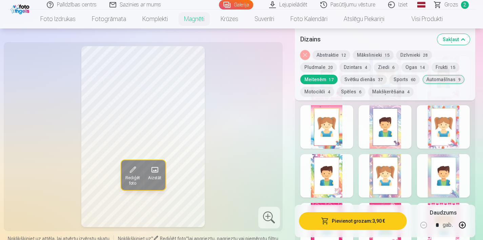
scroll to position [385, 0]
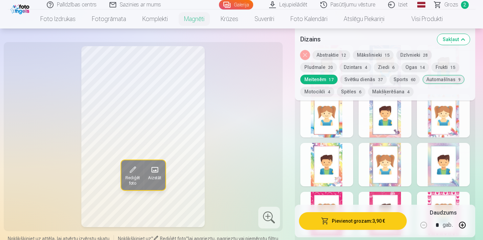
click at [335, 201] on div at bounding box center [326, 212] width 53 height 43
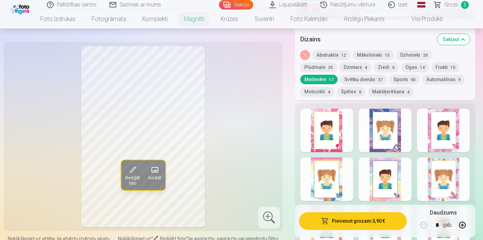
scroll to position [312, 0]
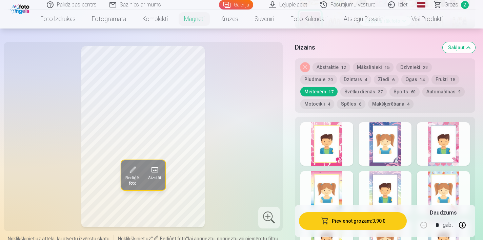
click at [401, 80] on button "Ogas 14" at bounding box center [414, 79] width 27 height 9
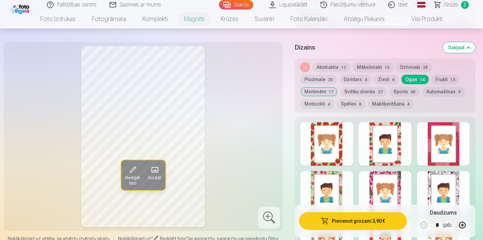
click at [413, 68] on button "Dzīvnieki 28" at bounding box center [414, 66] width 36 height 9
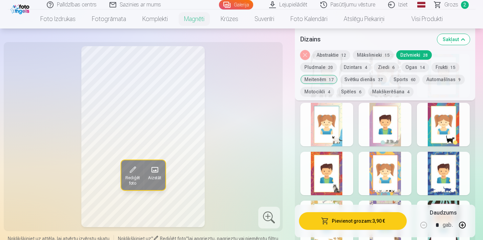
scroll to position [385, 0]
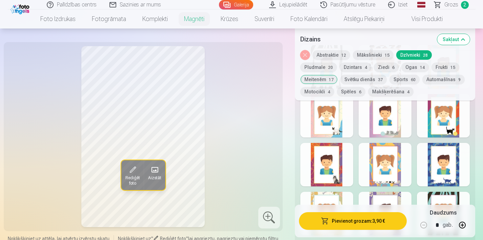
click at [331, 165] on div at bounding box center [326, 164] width 53 height 43
click at [370, 171] on div at bounding box center [384, 164] width 53 height 43
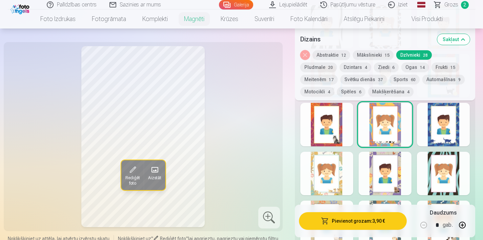
scroll to position [427, 0]
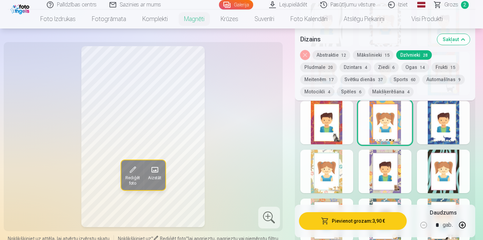
click at [317, 191] on div at bounding box center [326, 170] width 53 height 43
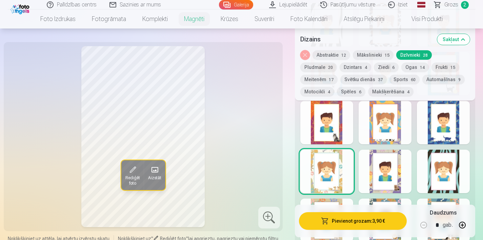
click at [376, 189] on div at bounding box center [384, 170] width 53 height 43
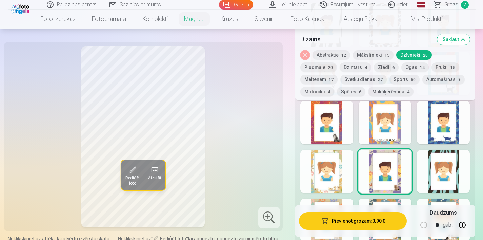
click at [434, 179] on div at bounding box center [443, 170] width 53 height 43
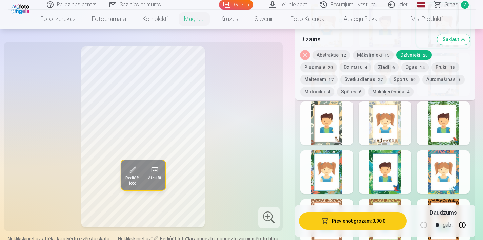
scroll to position [573, 0]
click at [439, 175] on div at bounding box center [443, 171] width 53 height 43
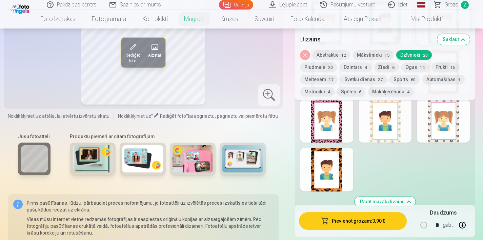
scroll to position [720, 0]
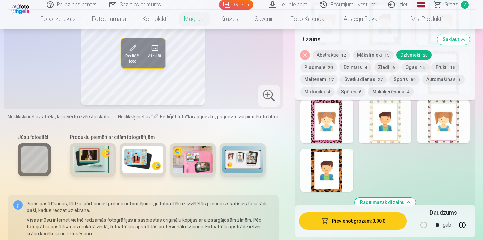
click at [462, 124] on div at bounding box center [443, 121] width 53 height 43
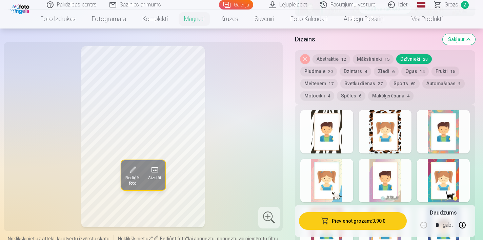
scroll to position [327, 0]
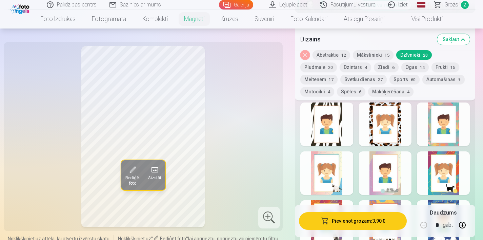
click at [444, 181] on div at bounding box center [443, 172] width 53 height 43
click at [407, 179] on div at bounding box center [384, 172] width 53 height 43
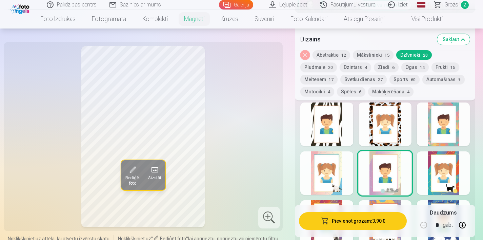
click at [338, 178] on div at bounding box center [326, 172] width 53 height 43
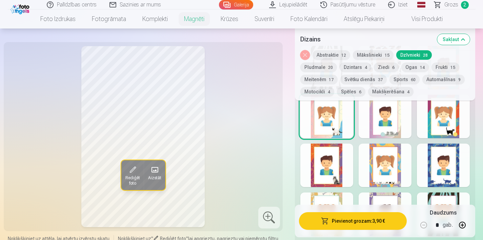
scroll to position [384, 0]
click at [436, 172] on div at bounding box center [443, 164] width 53 height 43
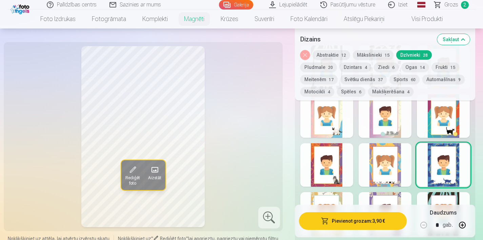
scroll to position [404, 0]
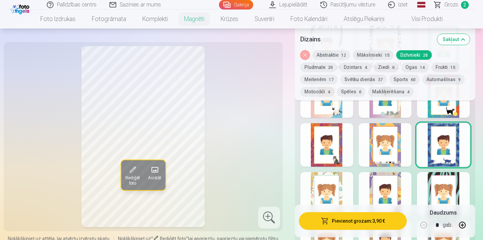
click at [387, 178] on div at bounding box center [384, 193] width 53 height 43
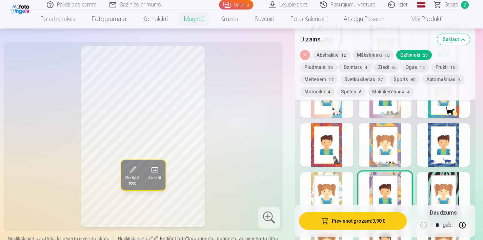
click at [374, 67] on button "Ziedi 6" at bounding box center [386, 66] width 25 height 9
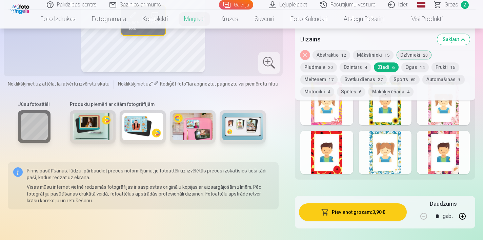
scroll to position [346, 0]
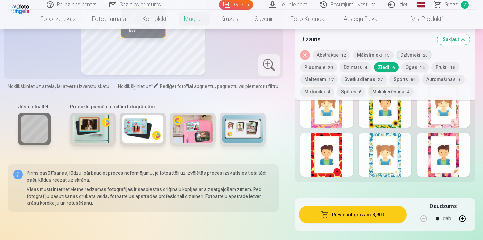
click at [448, 167] on div at bounding box center [443, 154] width 53 height 43
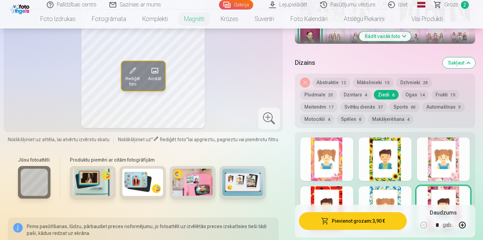
scroll to position [295, 0]
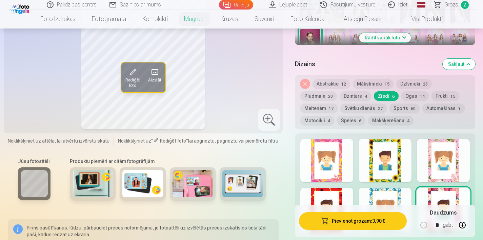
click at [448, 167] on div at bounding box center [443, 160] width 53 height 43
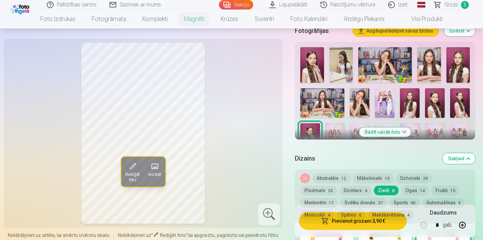
scroll to position [201, 0]
click at [401, 188] on button "Ogas 14" at bounding box center [414, 190] width 27 height 9
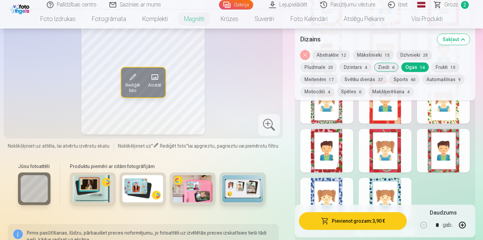
scroll to position [447, 0]
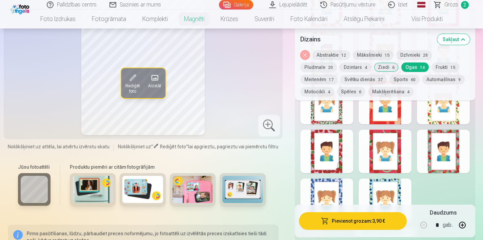
click at [330, 165] on div at bounding box center [326, 150] width 53 height 43
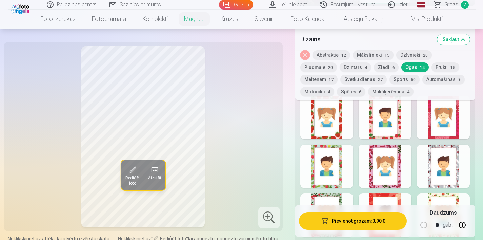
scroll to position [325, 0]
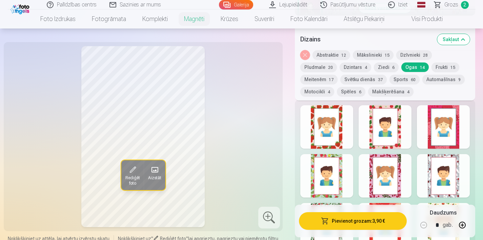
click at [374, 67] on button "Ziedi 6" at bounding box center [386, 66] width 25 height 9
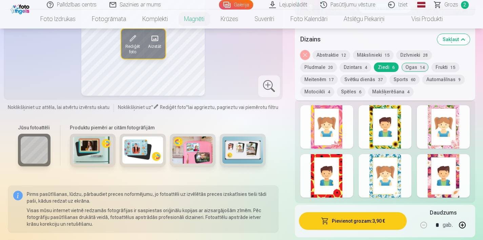
click at [440, 129] on div at bounding box center [443, 126] width 53 height 43
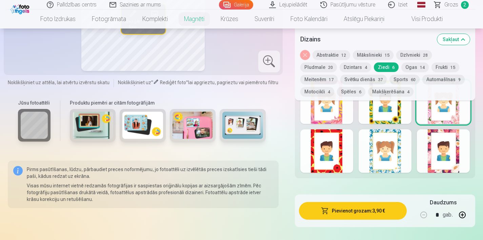
scroll to position [350, 0]
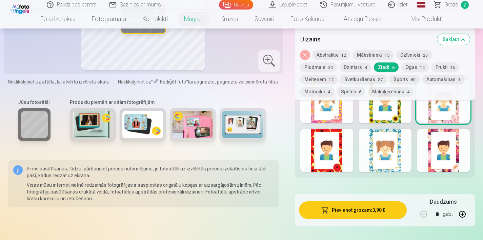
click at [460, 143] on div at bounding box center [443, 149] width 53 height 43
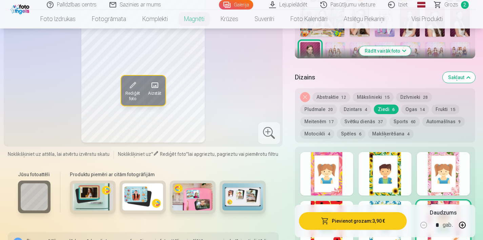
scroll to position [282, 0]
click at [460, 179] on div at bounding box center [443, 172] width 53 height 43
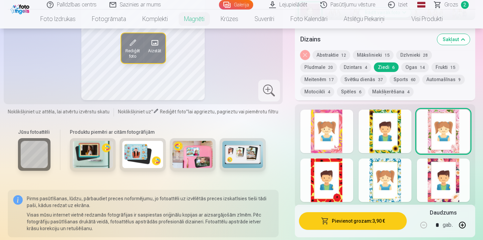
scroll to position [328, 0]
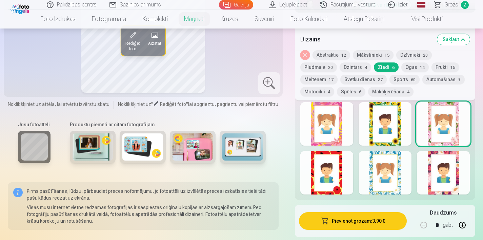
click at [445, 187] on div at bounding box center [443, 172] width 53 height 43
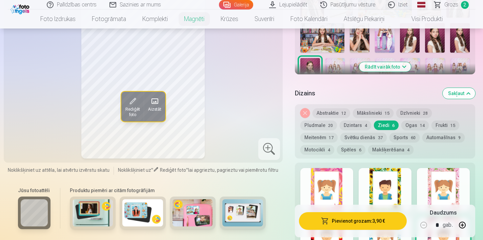
scroll to position [271, 0]
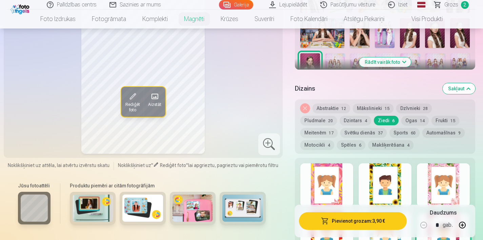
click at [453, 183] on div at bounding box center [443, 184] width 53 height 43
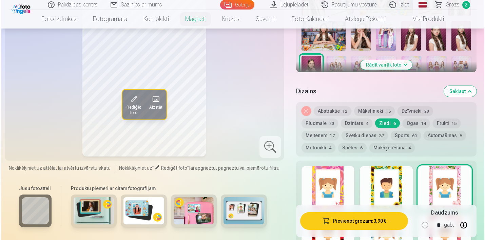
scroll to position [275, 0]
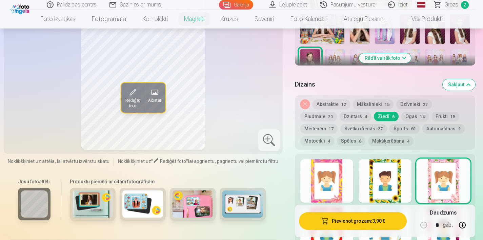
click at [334, 223] on button "Pievienot grozam : 3,90 €" at bounding box center [353, 221] width 108 height 18
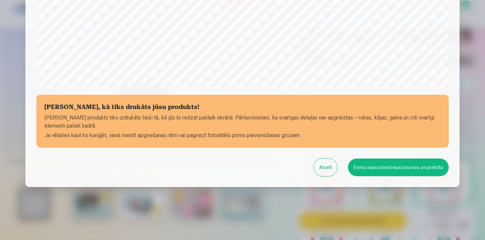
scroll to position [248, 0]
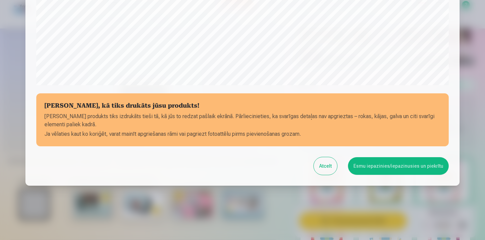
click at [94, 132] on p "Ja vēlaties kaut ko koriģēt, varat mainīt apgriešanas rāmi vai pagriezt fotoatt…" at bounding box center [242, 134] width 396 height 8
click at [390, 169] on button "Esmu iepazinies/iepazinusies un piekrītu" at bounding box center [398, 166] width 101 height 18
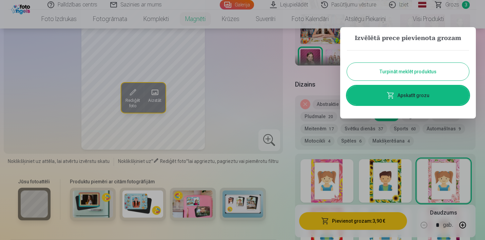
click at [382, 69] on button "Turpināt meklēt produktus" at bounding box center [408, 72] width 122 height 18
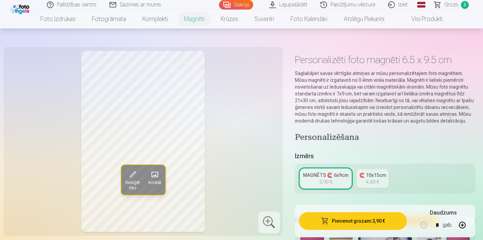
scroll to position [0, 0]
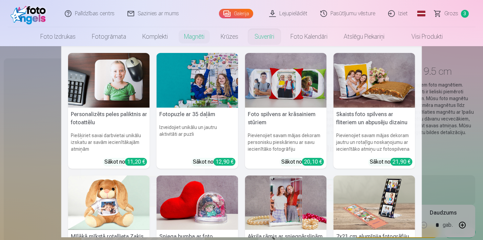
click at [269, 37] on link "Suvenīri" at bounding box center [264, 36] width 36 height 19
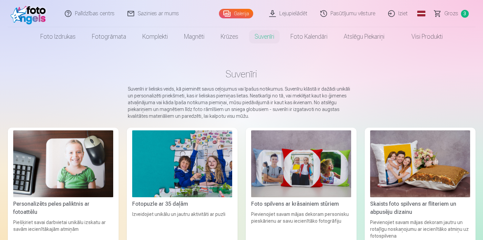
click at [33, 16] on img at bounding box center [30, 14] width 39 height 22
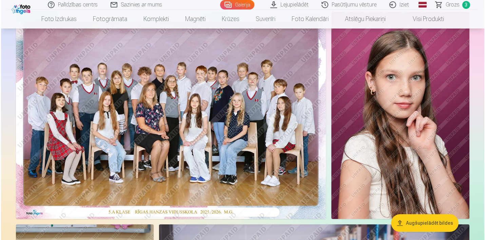
scroll to position [62, 0]
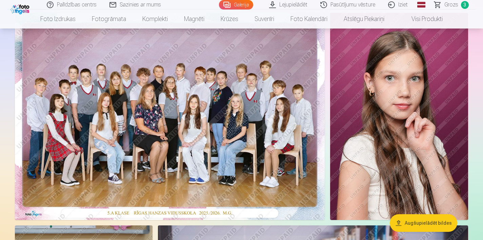
click at [392, 140] on img at bounding box center [399, 116] width 138 height 207
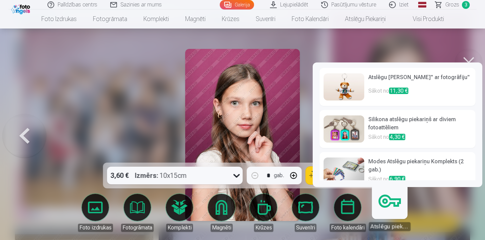
click at [397, 211] on link "Atslēgu piekariņi" at bounding box center [389, 210] width 42 height 42
click at [380, 141] on p "Sākot no 4,30 €" at bounding box center [419, 137] width 103 height 9
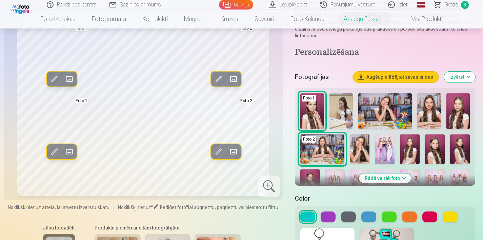
scroll to position [146, 0]
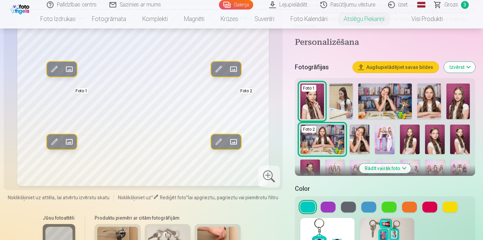
click at [329, 203] on button at bounding box center [328, 206] width 15 height 11
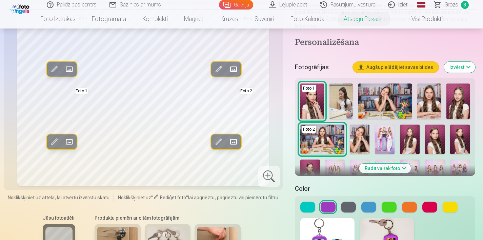
click at [351, 201] on button at bounding box center [348, 206] width 15 height 11
click at [366, 203] on button at bounding box center [368, 206] width 15 height 11
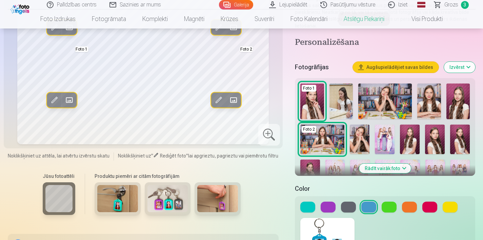
click at [328, 202] on button at bounding box center [328, 206] width 15 height 11
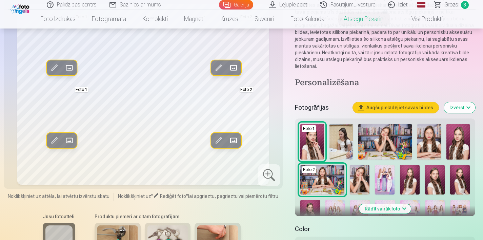
scroll to position [98, 0]
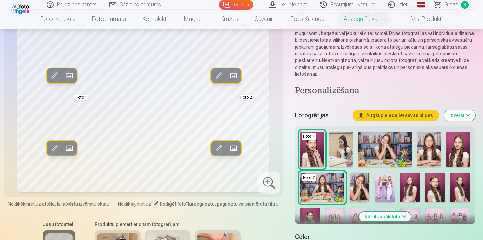
click at [356, 180] on img at bounding box center [360, 186] width 20 height 29
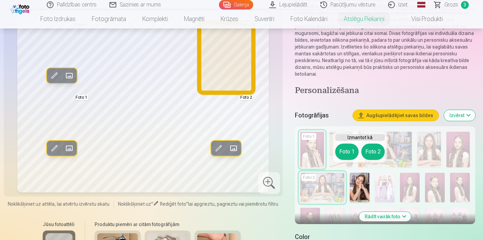
click at [374, 153] on button "Foto 2" at bounding box center [372, 151] width 23 height 16
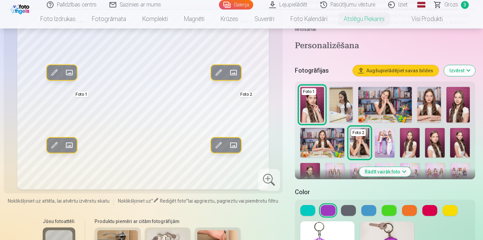
scroll to position [148, 0]
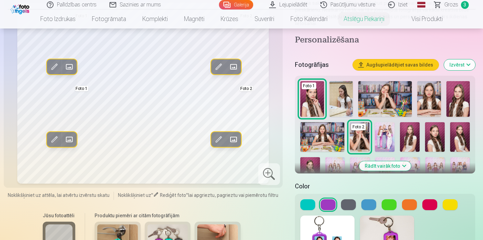
click at [313, 157] on img at bounding box center [310, 171] width 20 height 29
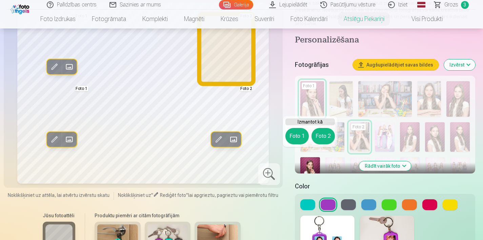
click at [327, 138] on button "Foto 2" at bounding box center [322, 136] width 23 height 16
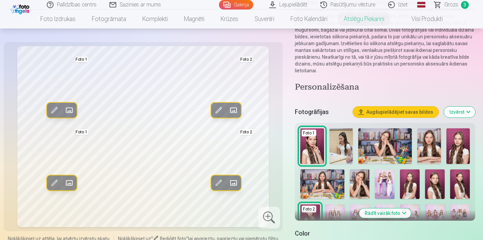
scroll to position [102, 0]
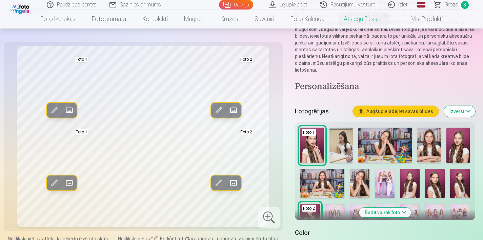
click at [304, 204] on img at bounding box center [310, 217] width 20 height 29
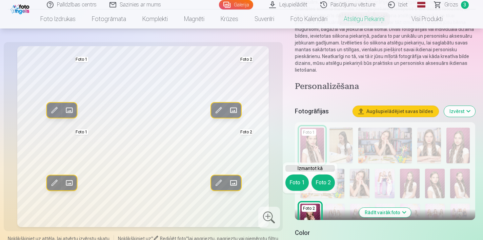
click at [292, 105] on div "Rediģēt foto Aizstāt Foto 1 Rediģēt foto Aizstāt Foto 2 Rediģēt foto Aizstāt Fo…" at bounding box center [242, 177] width 468 height 432
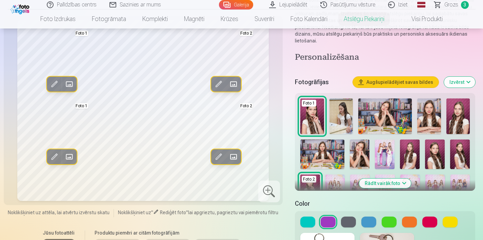
scroll to position [133, 0]
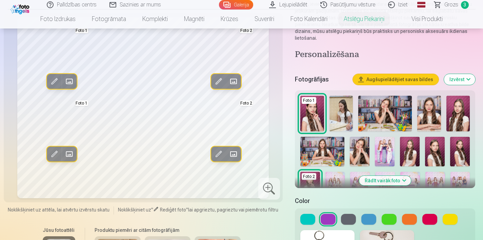
click at [434, 141] on img at bounding box center [435, 151] width 20 height 29
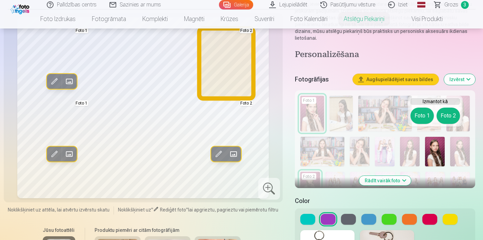
click at [447, 116] on button "Foto 2" at bounding box center [447, 115] width 23 height 16
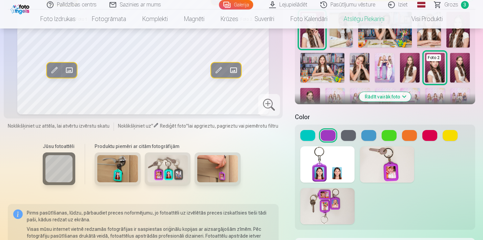
scroll to position [217, 0]
click at [390, 151] on img at bounding box center [387, 164] width 54 height 36
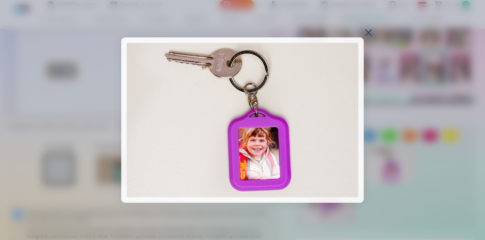
click at [365, 33] on div at bounding box center [368, 32] width 9 height 9
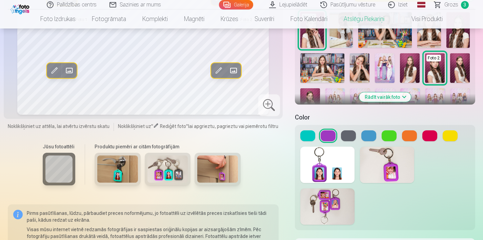
click at [336, 156] on img at bounding box center [327, 164] width 54 height 36
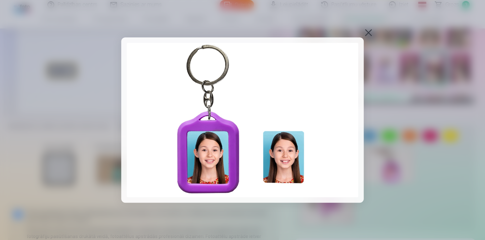
click at [371, 31] on div at bounding box center [368, 32] width 9 height 9
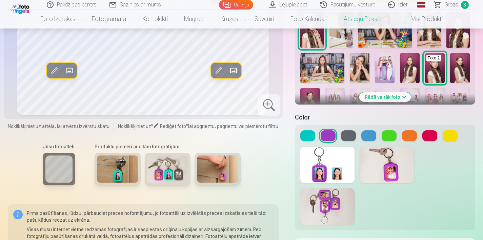
click at [333, 188] on img at bounding box center [327, 206] width 54 height 36
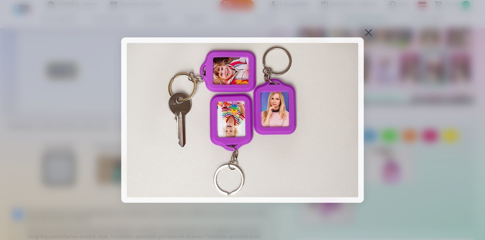
click at [366, 33] on div at bounding box center [368, 32] width 9 height 9
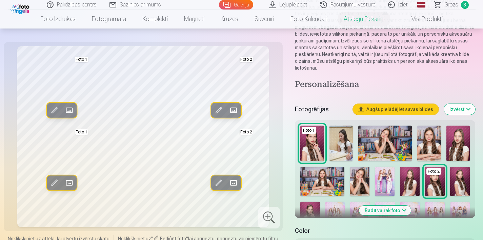
scroll to position [103, 0]
click at [313, 138] on img at bounding box center [312, 144] width 24 height 36
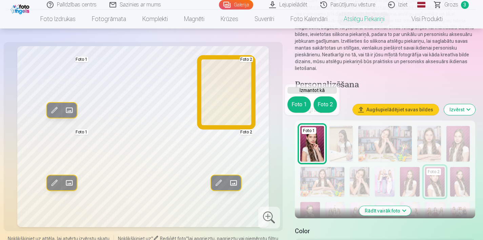
click at [330, 103] on button "Foto 2" at bounding box center [324, 104] width 23 height 16
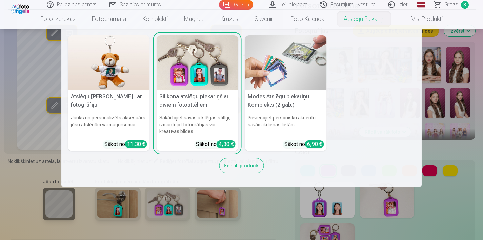
scroll to position [184, 0]
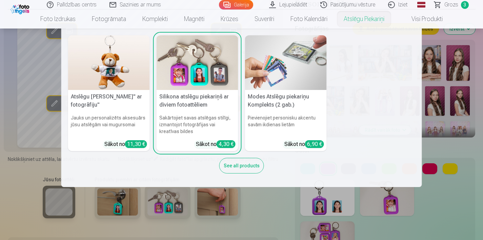
click at [458, 183] on nav "Atslēgu piekariņš Lācītis" ar fotogrāfiju" Jauks un personalizēts aksesuārs jūs…" at bounding box center [241, 107] width 483 height 158
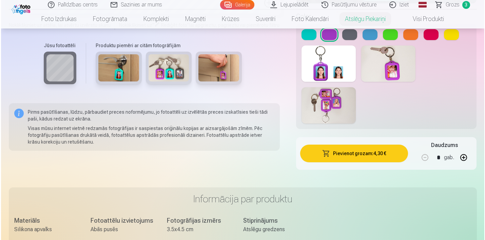
scroll to position [338, 0]
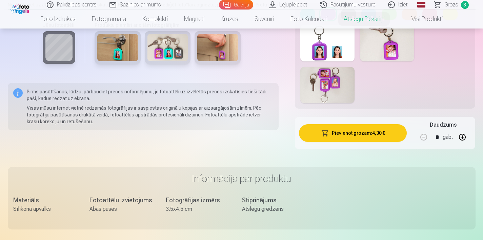
click at [397, 129] on button "Pievienot grozam : 4,30 €" at bounding box center [353, 133] width 108 height 18
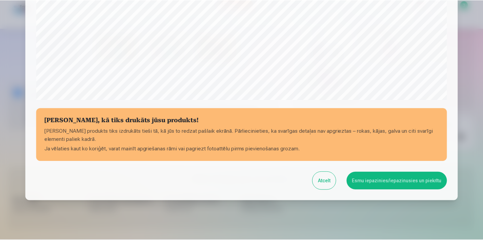
scroll to position [245, 0]
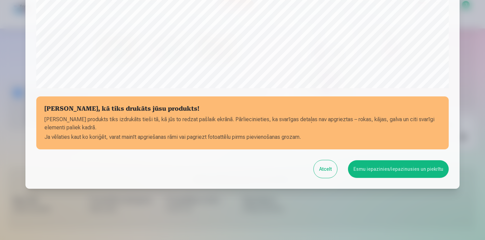
click at [361, 167] on button "Esmu iepazinies/iepazinusies un piekrītu" at bounding box center [398, 169] width 101 height 18
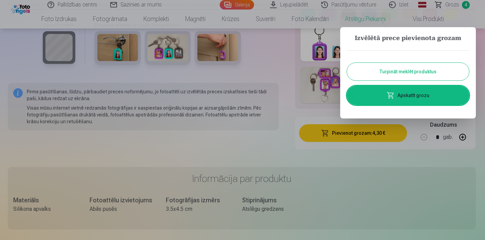
click at [385, 98] on link "Apskatīt grozu" at bounding box center [408, 95] width 122 height 19
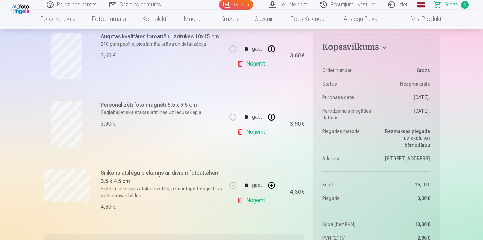
scroll to position [224, 0]
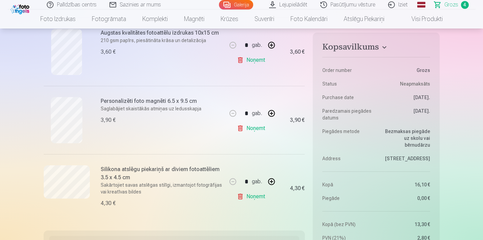
click at [240, 196] on link "Noņemt" at bounding box center [252, 196] width 31 height 14
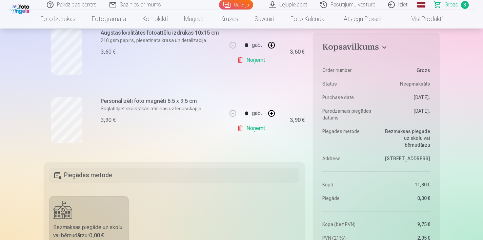
click at [18, 8] on img at bounding box center [21, 9] width 21 height 12
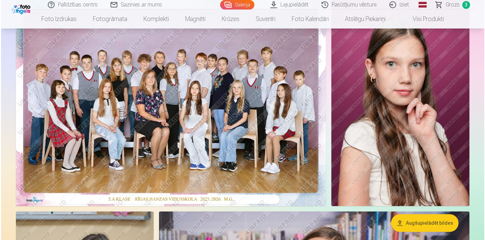
scroll to position [79, 0]
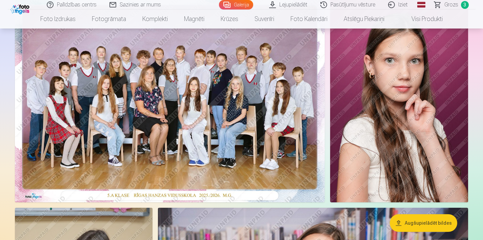
click at [403, 149] on img at bounding box center [399, 98] width 138 height 207
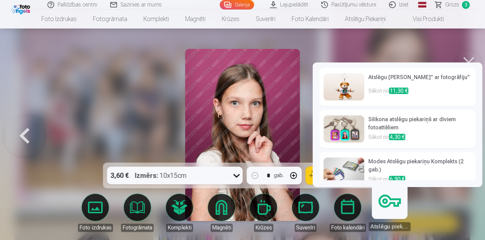
click at [405, 140] on span "4,30 €" at bounding box center [397, 136] width 16 height 6
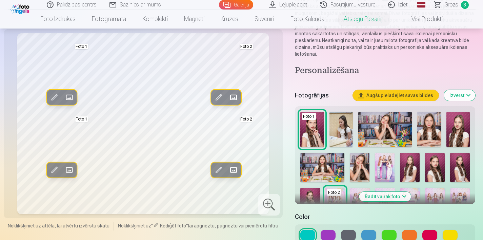
scroll to position [117, 0]
click at [17, 10] on img at bounding box center [21, 9] width 21 height 12
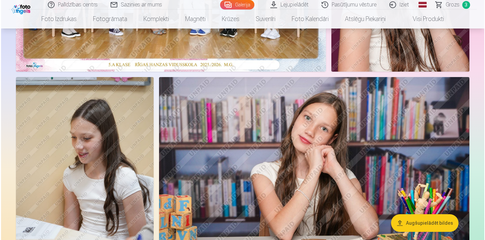
scroll to position [201, 0]
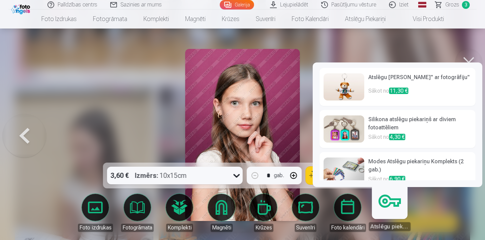
click at [388, 136] on p "Sākot no 4,30 €" at bounding box center [419, 137] width 103 height 9
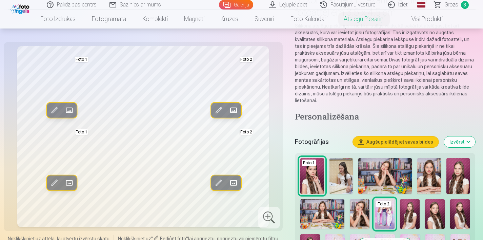
scroll to position [75, 0]
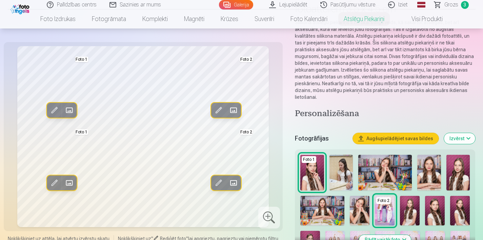
click at [435, 205] on img at bounding box center [435, 209] width 20 height 29
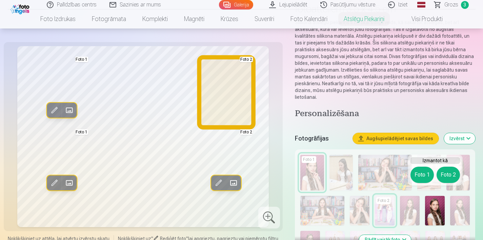
click at [451, 175] on button "Foto 2" at bounding box center [447, 174] width 23 height 16
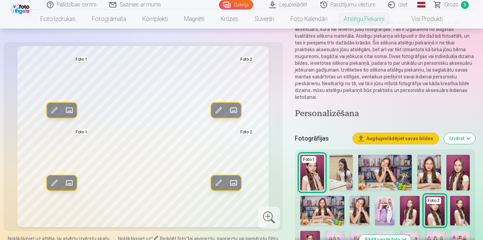
click at [470, 162] on img at bounding box center [458, 172] width 24 height 36
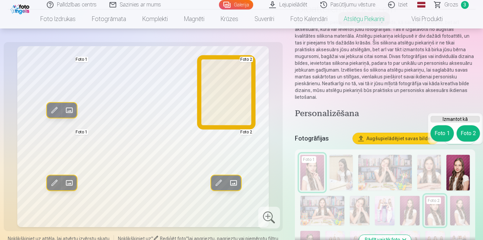
click at [473, 135] on button "Foto 2" at bounding box center [467, 133] width 23 height 16
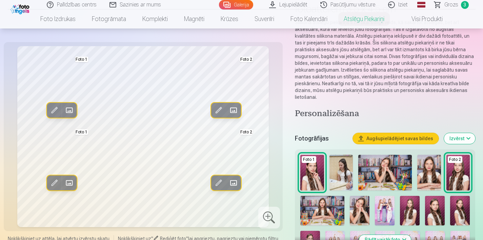
click at [431, 209] on img at bounding box center [435, 209] width 20 height 29
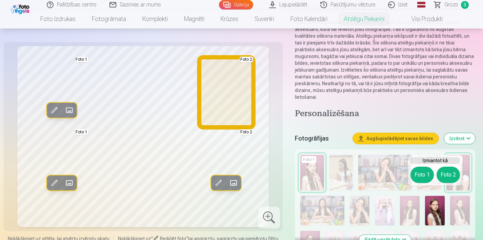
click at [451, 174] on button "Foto 2" at bounding box center [447, 174] width 23 height 16
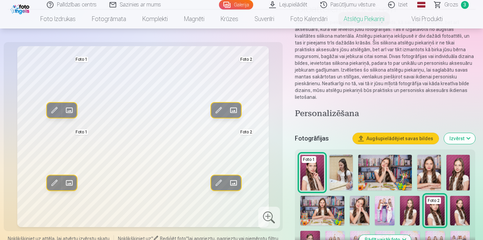
click at [468, 159] on img at bounding box center [458, 172] width 24 height 36
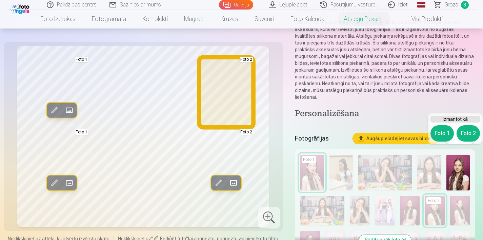
click at [473, 138] on button "Foto 2" at bounding box center [467, 133] width 23 height 16
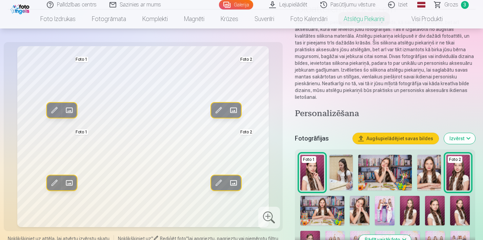
click at [427, 208] on img at bounding box center [435, 209] width 20 height 29
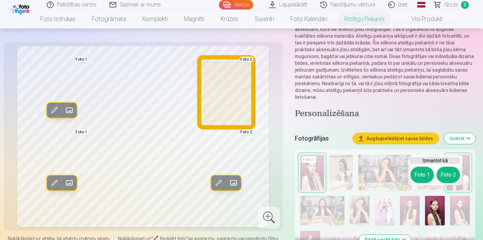
click at [448, 176] on button "Foto 2" at bounding box center [447, 174] width 23 height 16
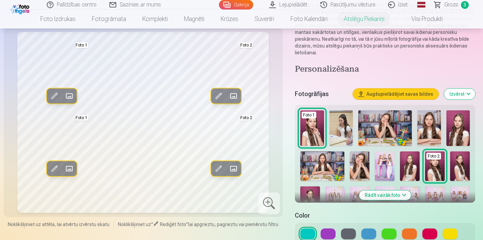
scroll to position [121, 0]
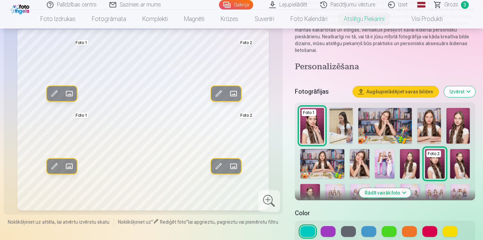
click at [314, 186] on img at bounding box center [310, 198] width 20 height 29
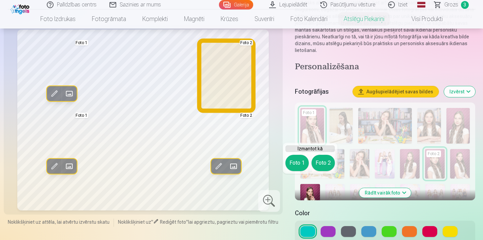
click at [327, 161] on button "Foto 2" at bounding box center [322, 162] width 23 height 16
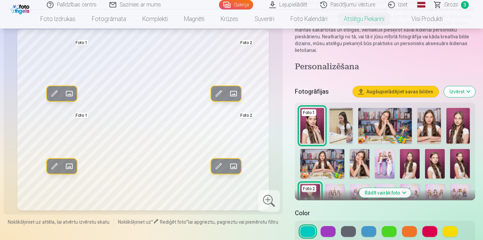
click at [306, 115] on img at bounding box center [312, 126] width 24 height 36
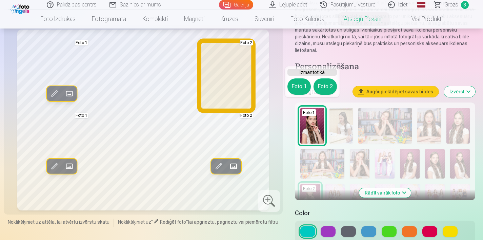
click at [328, 85] on button "Foto 2" at bounding box center [324, 86] width 23 height 16
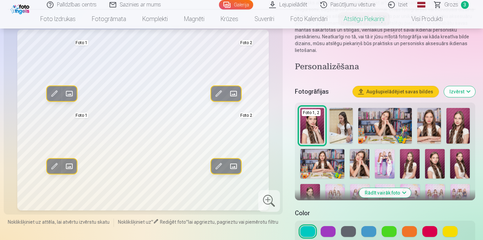
click at [329, 226] on button at bounding box center [328, 231] width 15 height 11
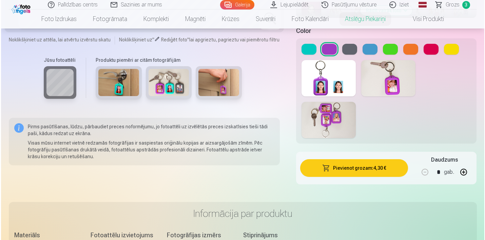
scroll to position [337, 0]
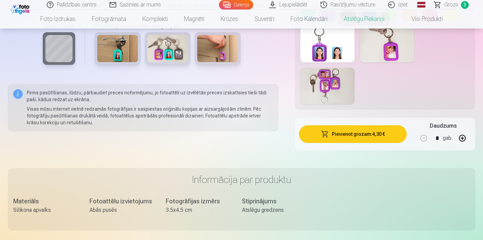
click at [378, 133] on button "Pievienot grozam : 4,30 €" at bounding box center [353, 134] width 108 height 18
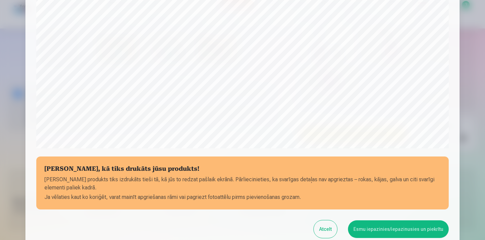
scroll to position [189, 0]
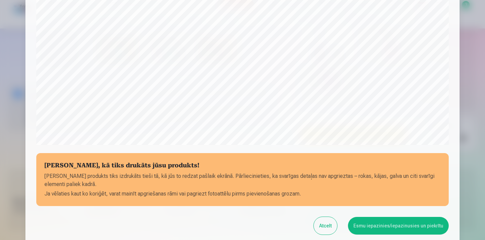
click at [400, 226] on button "Esmu iepazinies/iepazinusies un piekrītu" at bounding box center [398, 226] width 101 height 18
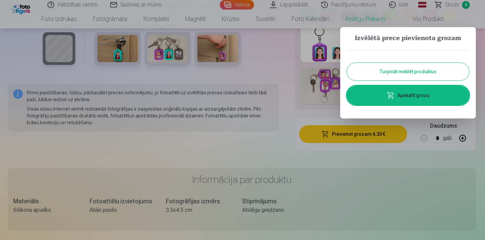
click at [413, 94] on link "Apskatīt grozu" at bounding box center [408, 95] width 122 height 19
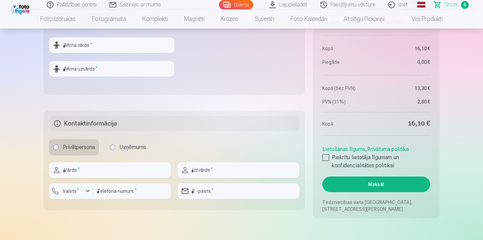
scroll to position [522, 0]
